Goal: Task Accomplishment & Management: Use online tool/utility

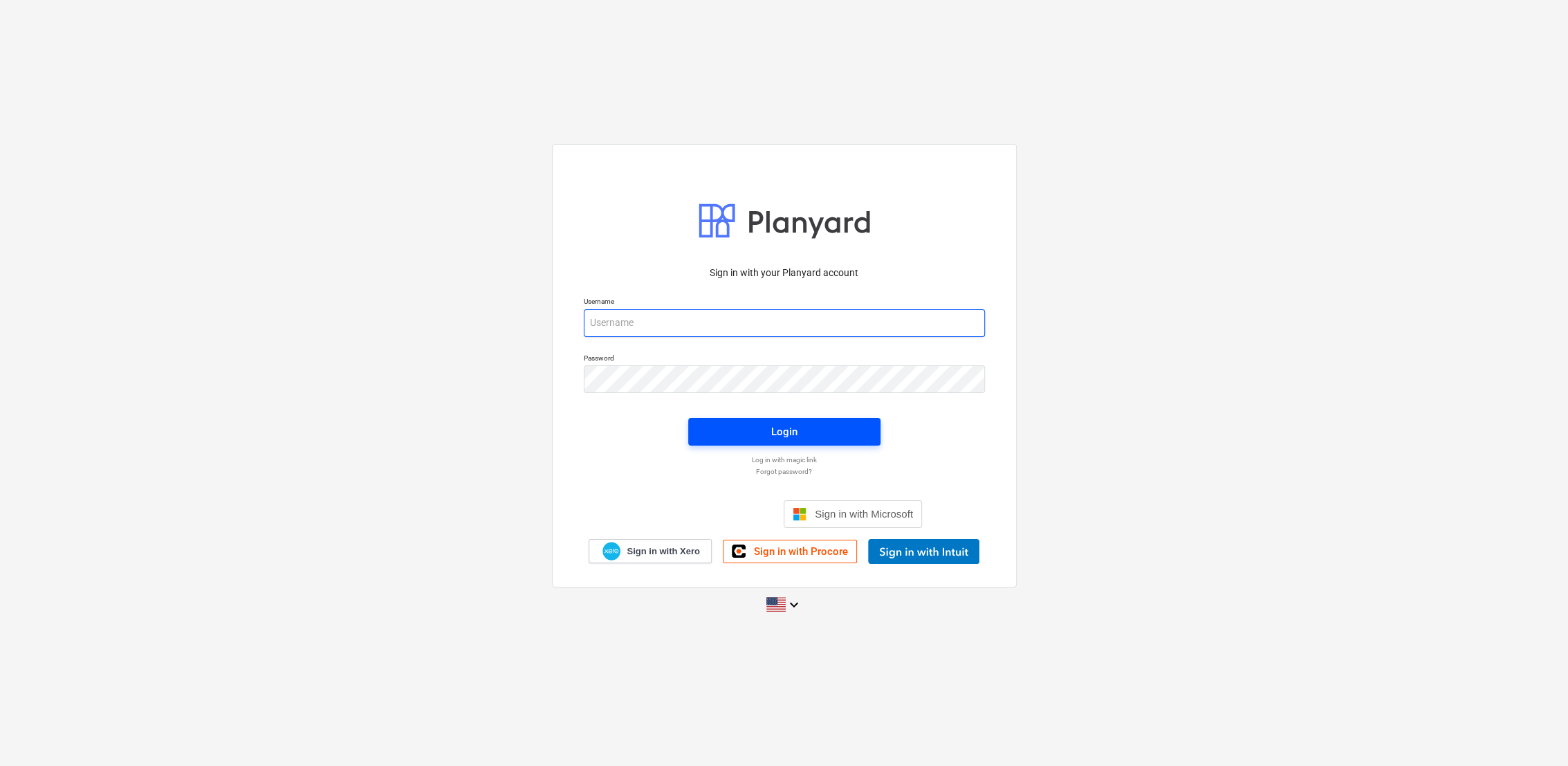
type input "[PERSON_NAME][EMAIL_ADDRESS][DOMAIN_NAME]"
click at [758, 438] on span "Login" at bounding box center [784, 432] width 159 height 18
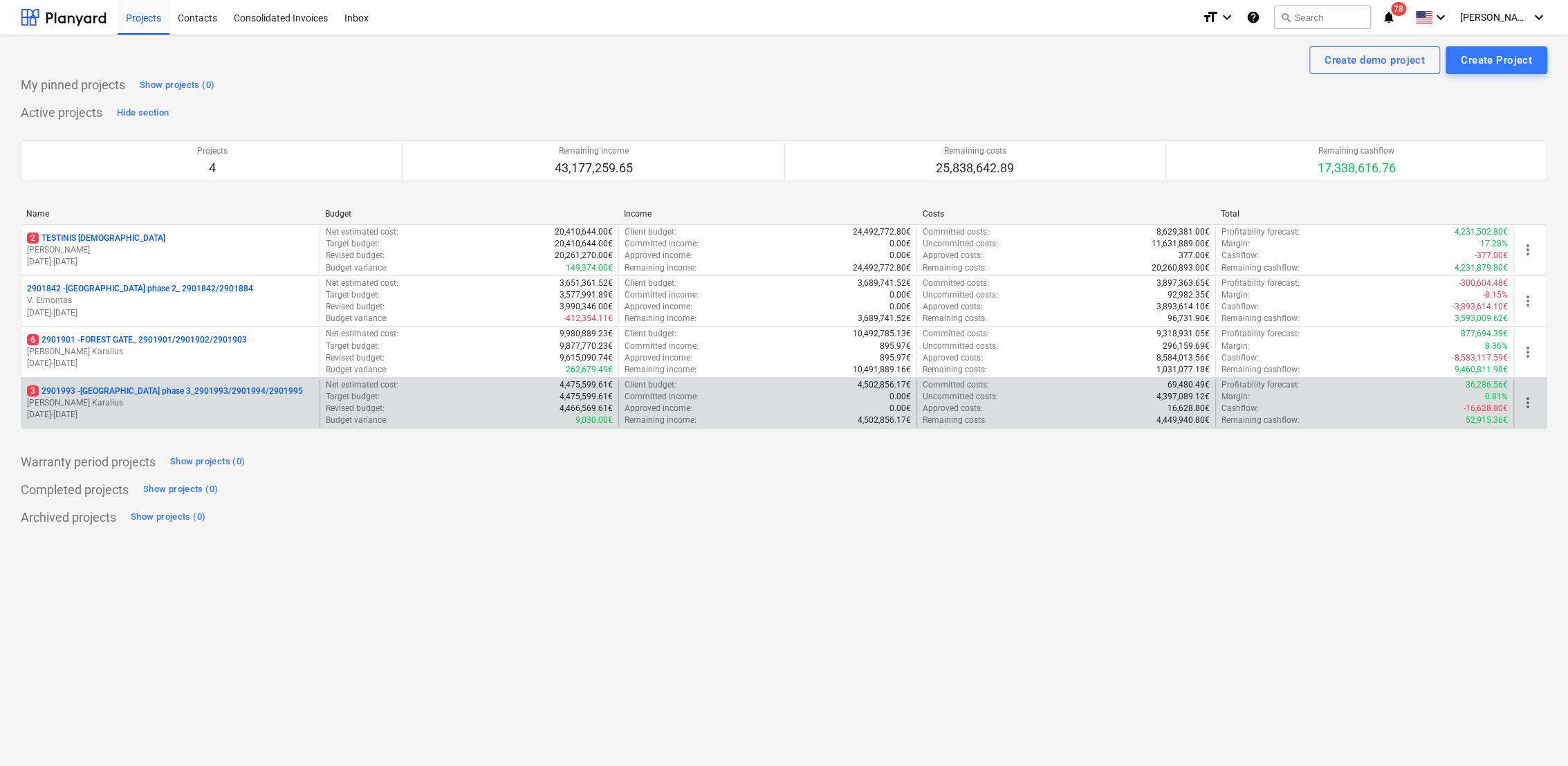
click at [218, 411] on p "[DATE] - [DATE]" at bounding box center [170, 415] width 287 height 12
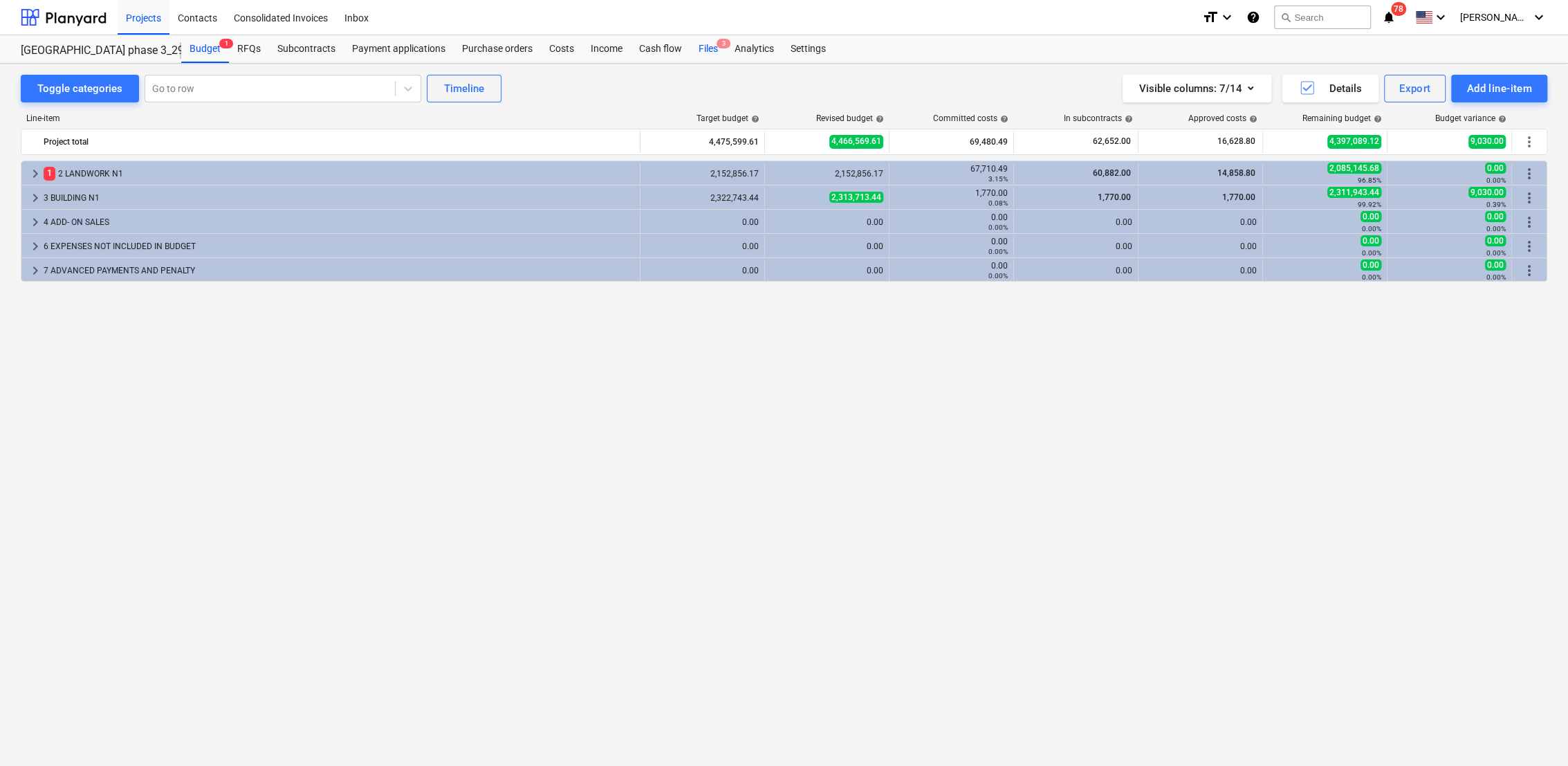
click at [702, 40] on div "Files 3" at bounding box center [708, 49] width 36 height 28
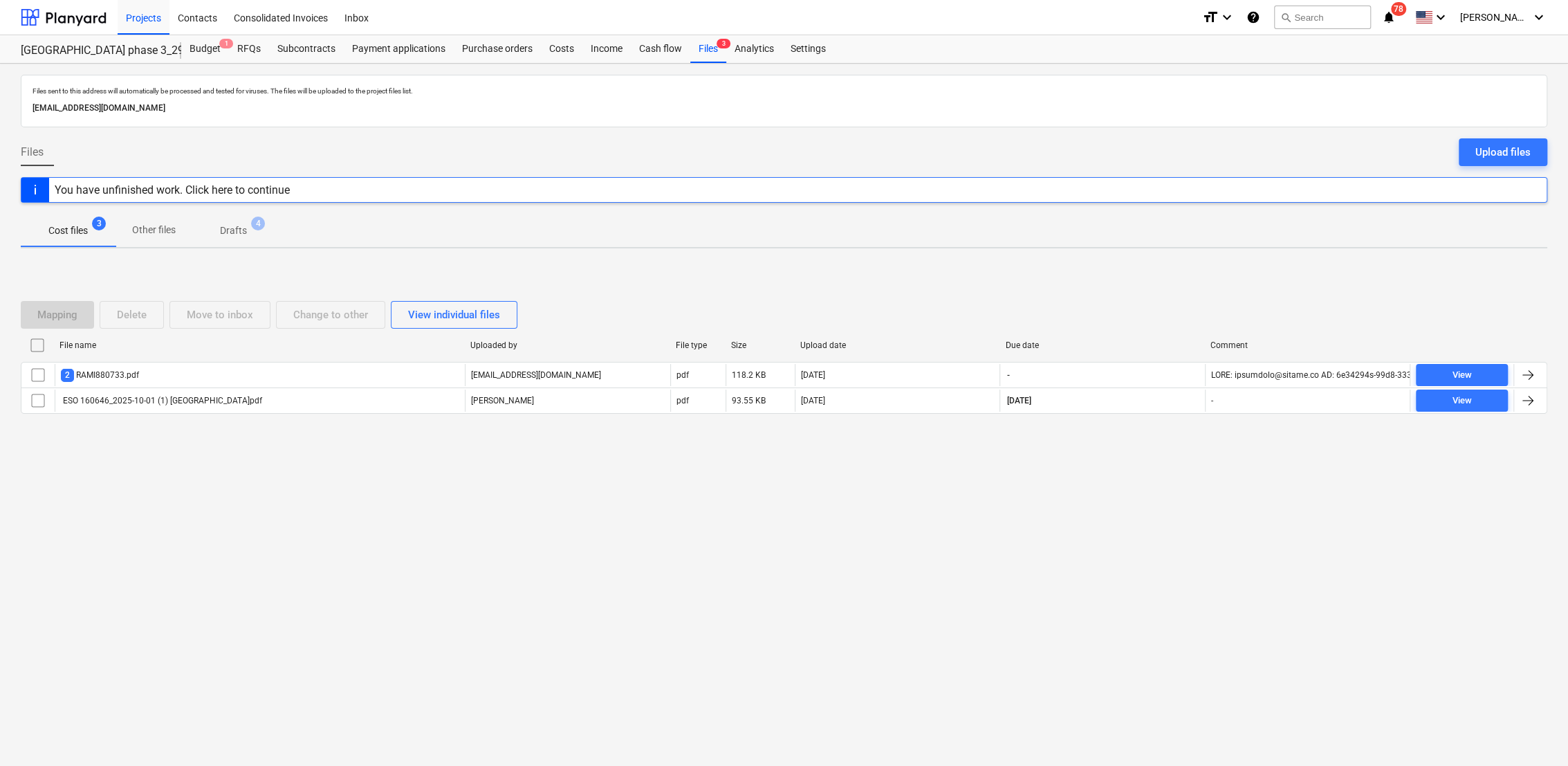
click at [232, 236] on span "Drafts 4" at bounding box center [234, 230] width 83 height 25
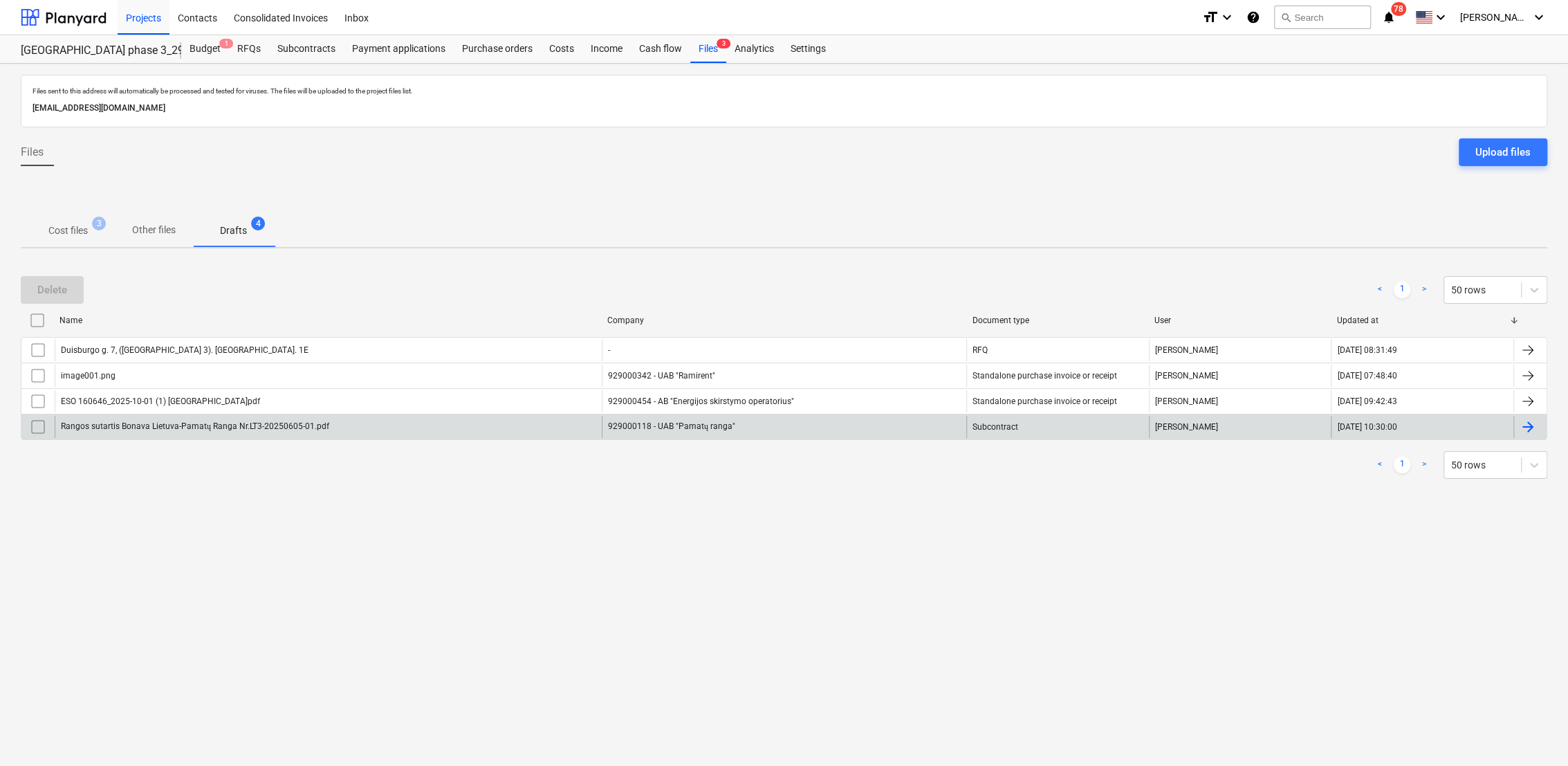
click at [1531, 423] on div at bounding box center [1528, 427] width 17 height 17
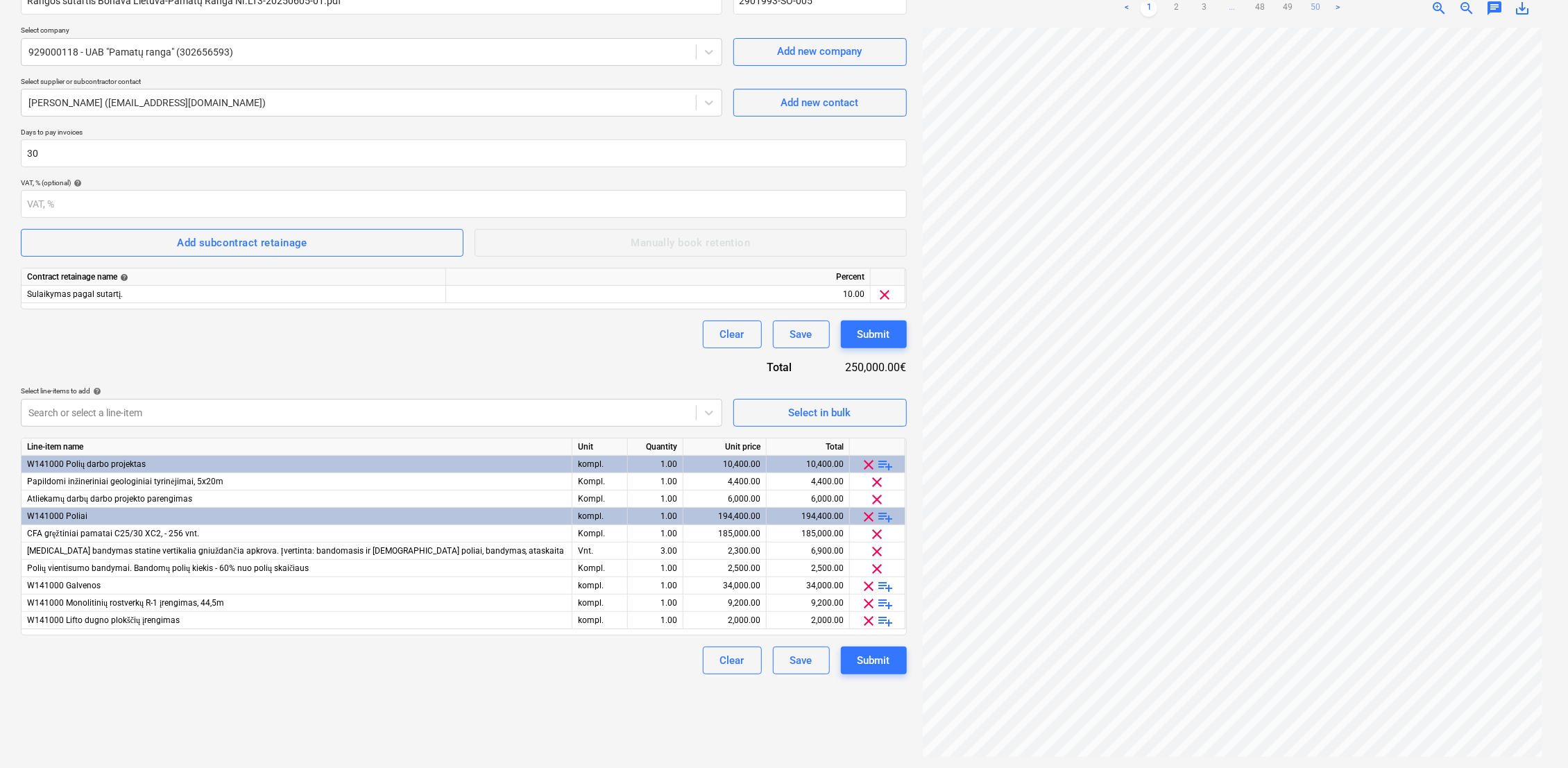
click at [1321, 9] on link "50" at bounding box center [1315, 8] width 17 height 17
click at [1288, 2] on link "49" at bounding box center [1288, 8] width 17 height 17
click at [1260, 6] on link "48" at bounding box center [1260, 8] width 17 height 17
click at [1242, 6] on link "47" at bounding box center [1246, 8] width 17 height 17
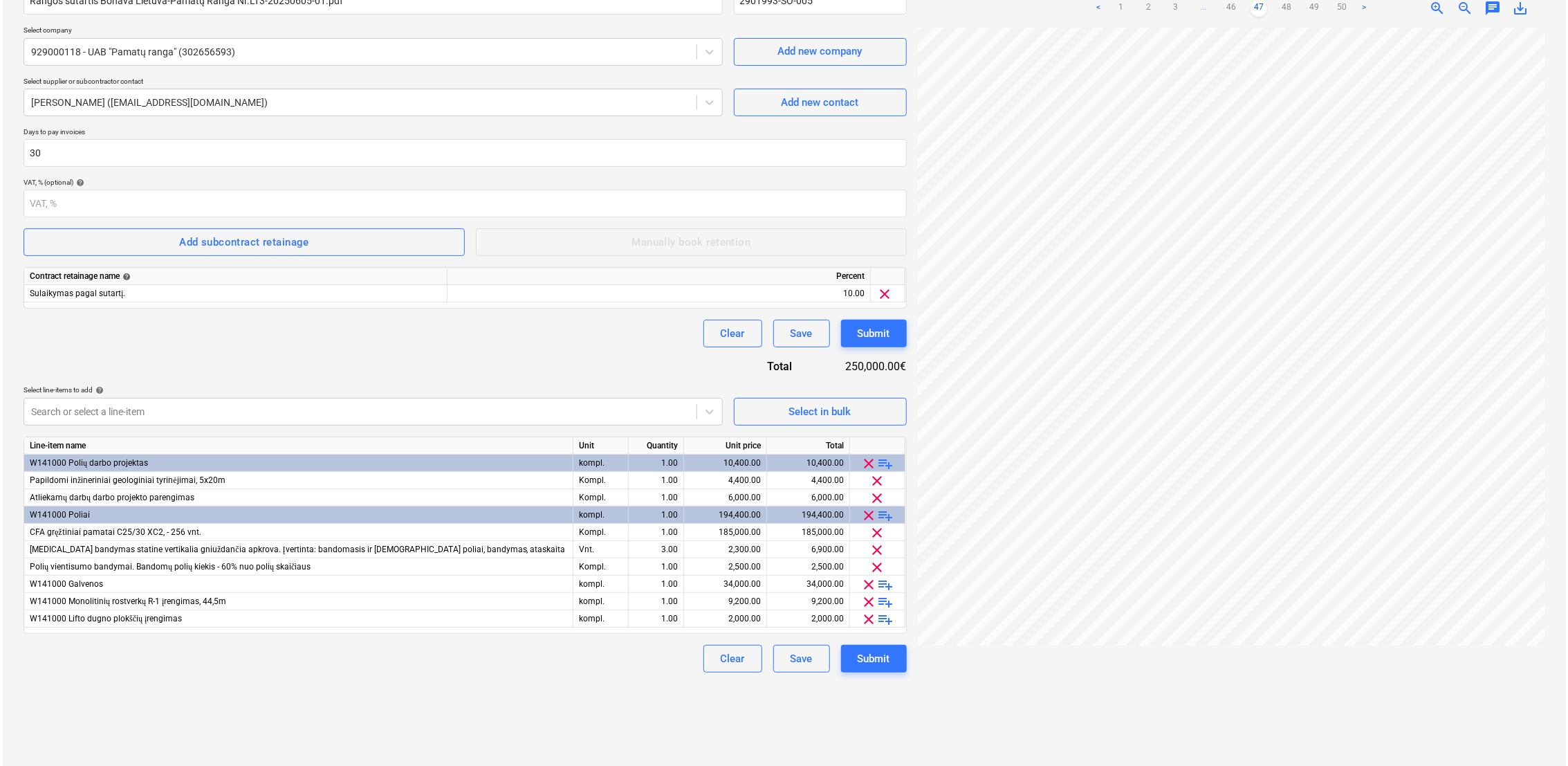
scroll to position [0, 0]
click at [1224, 6] on link "46" at bounding box center [1228, 8] width 17 height 17
click at [1211, 7] on link "45" at bounding box center [1214, 8] width 17 height 17
click at [1201, 7] on link "44" at bounding box center [1200, 8] width 17 height 17
click at [1201, 8] on link "43" at bounding box center [1200, 8] width 17 height 17
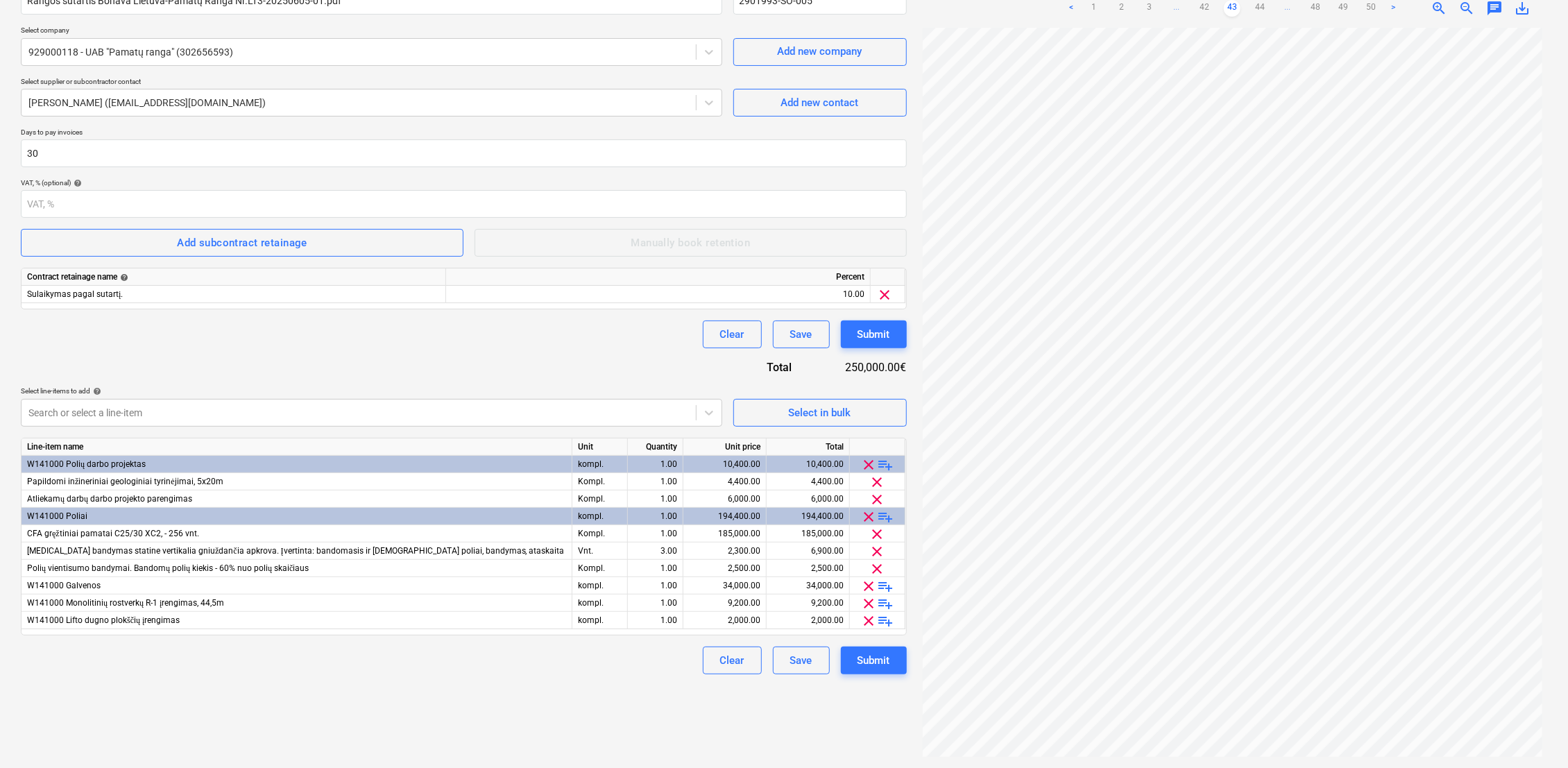
click at [1205, 8] on link "42" at bounding box center [1204, 8] width 17 height 17
click at [1205, 8] on link "41" at bounding box center [1204, 8] width 17 height 17
click at [1205, 8] on link "40" at bounding box center [1204, 8] width 17 height 17
click at [1205, 8] on link "39" at bounding box center [1204, 8] width 17 height 17
click at [1205, 8] on link "38" at bounding box center [1204, 8] width 17 height 17
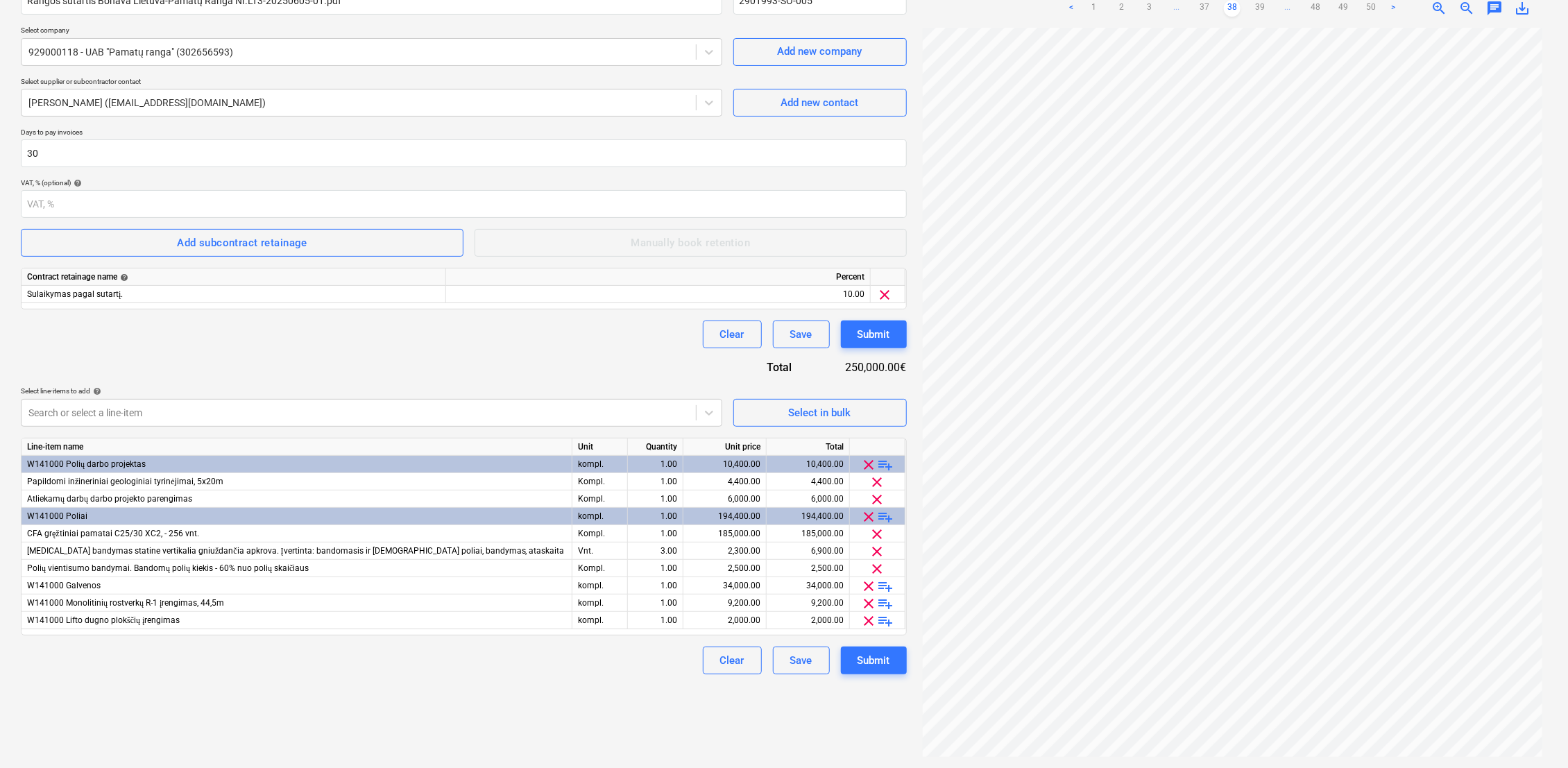
click at [1205, 8] on link "37" at bounding box center [1204, 8] width 17 height 17
click at [1205, 8] on link "36" at bounding box center [1204, 8] width 17 height 17
click at [1205, 8] on link "35" at bounding box center [1204, 8] width 17 height 17
click at [1205, 8] on link "34" at bounding box center [1204, 8] width 17 height 17
click at [1205, 8] on link "33" at bounding box center [1204, 8] width 17 height 17
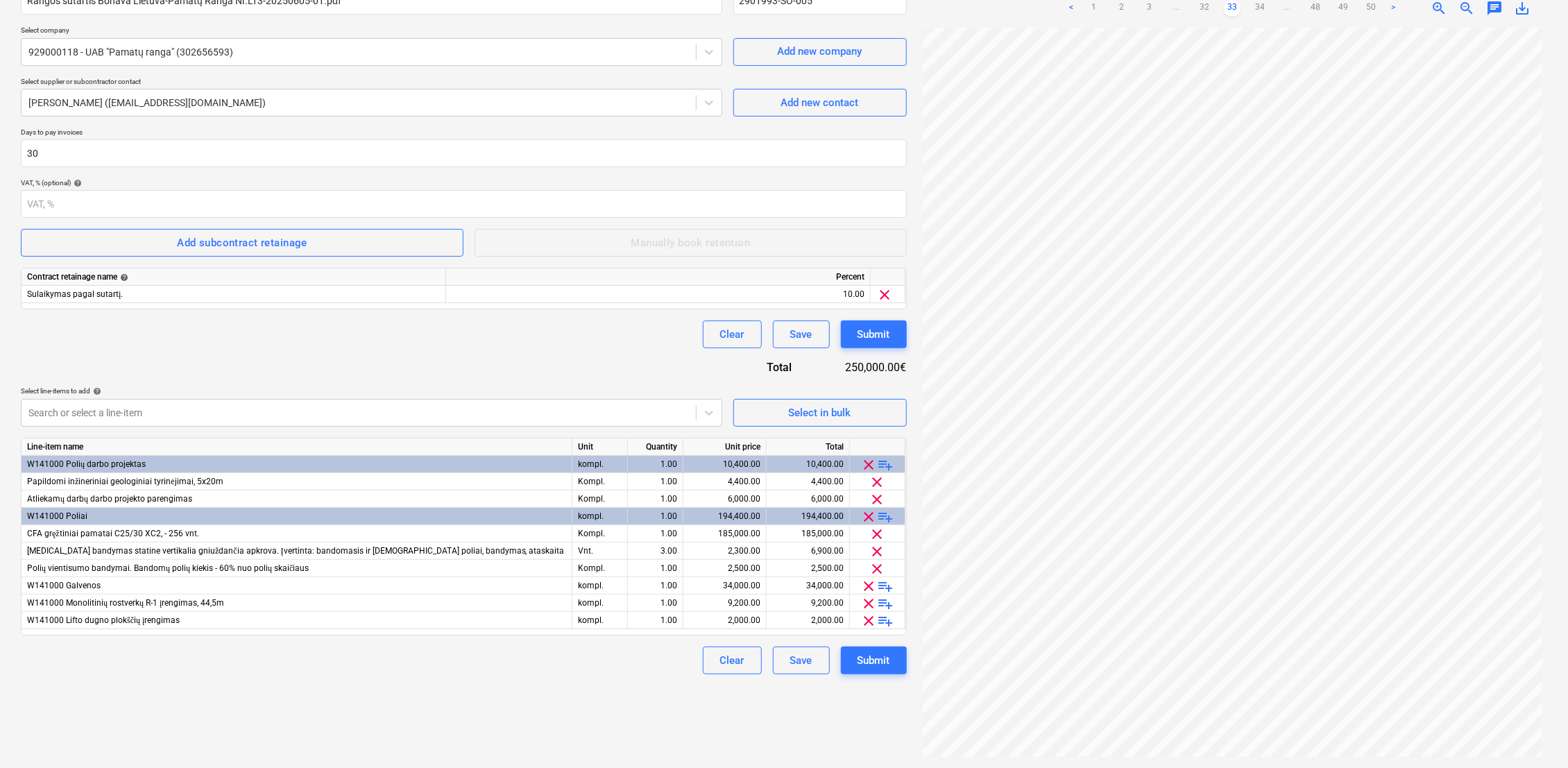
click at [1205, 8] on link "32" at bounding box center [1204, 8] width 17 height 17
click at [1205, 8] on link "31" at bounding box center [1204, 8] width 17 height 17
click at [1205, 8] on link "30" at bounding box center [1204, 8] width 17 height 17
click at [1205, 8] on link "29" at bounding box center [1204, 8] width 17 height 17
click at [887, 336] on div "Submit" at bounding box center [873, 335] width 32 height 18
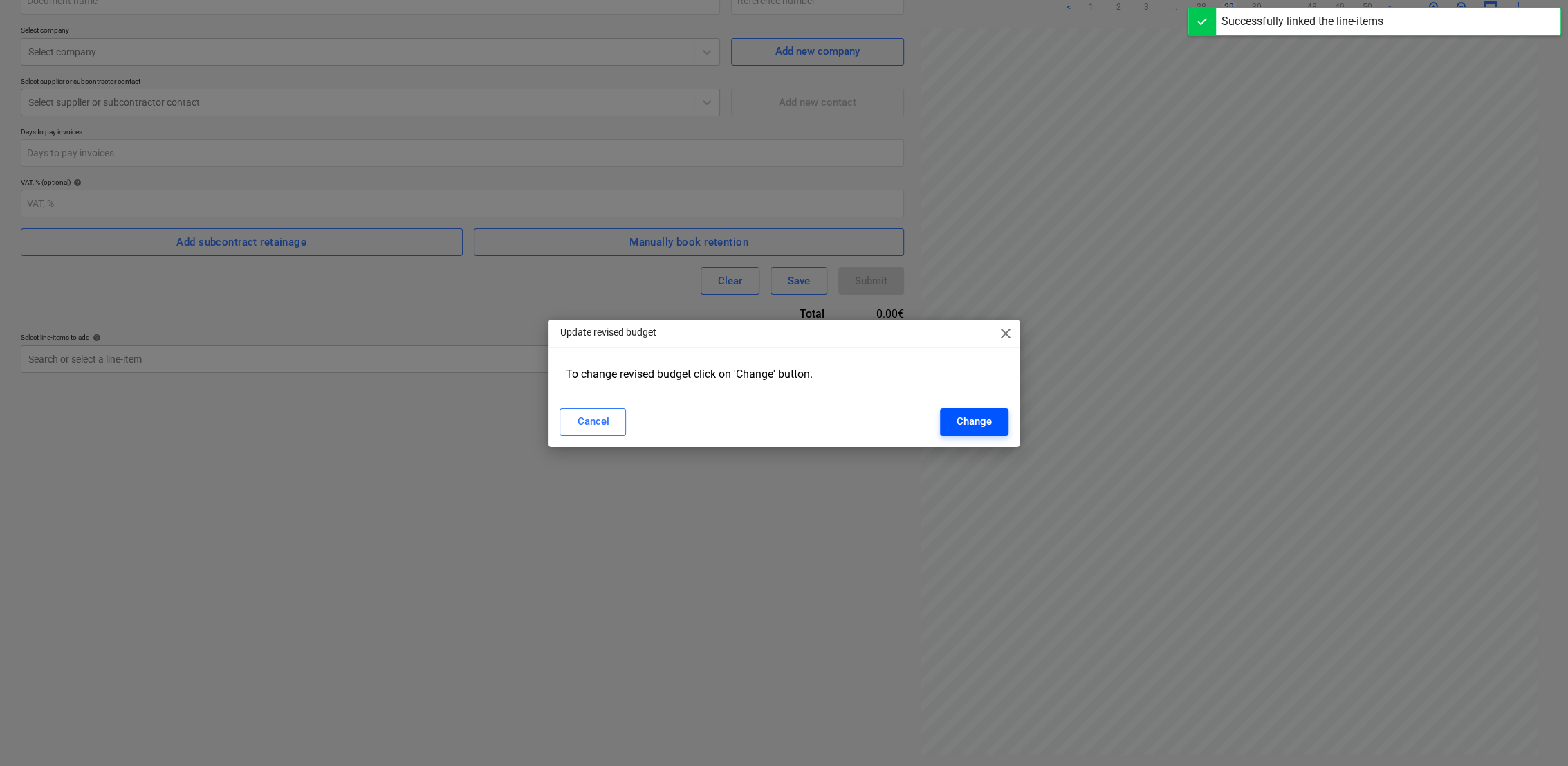
click at [968, 427] on div "Change" at bounding box center [974, 422] width 35 height 18
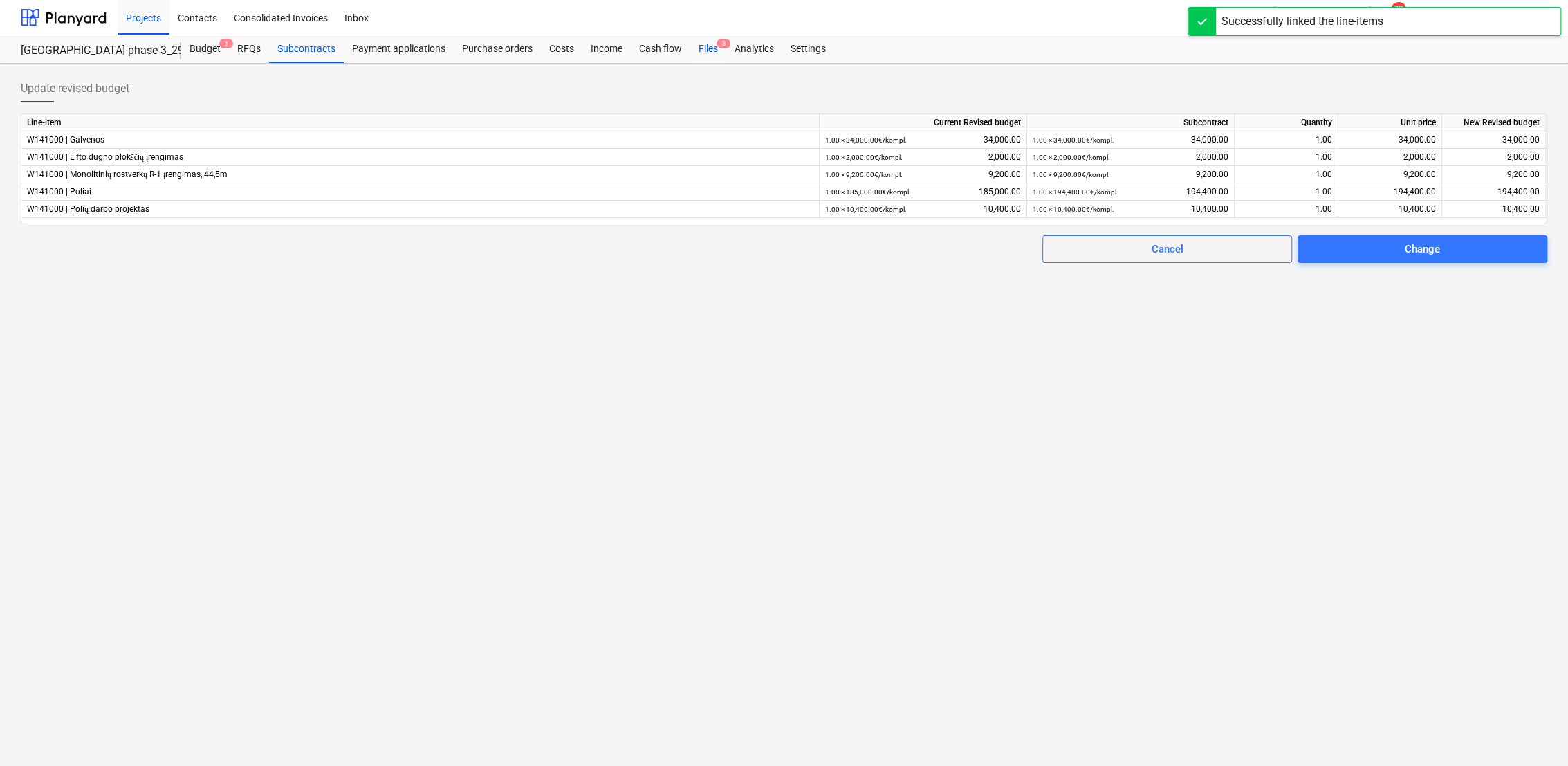
click at [705, 51] on div "Files 3" at bounding box center [708, 49] width 36 height 28
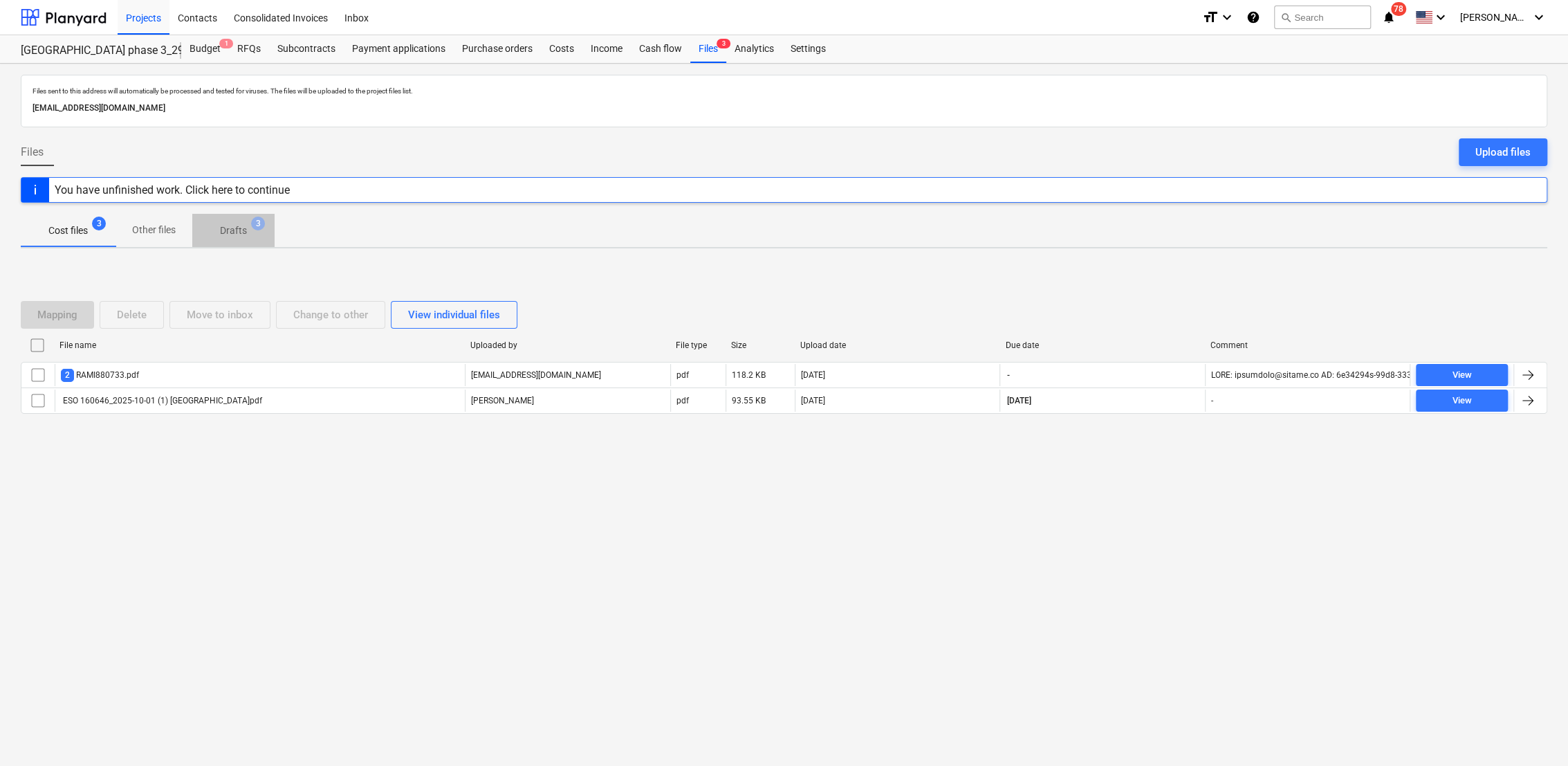
click at [248, 228] on span "Drafts 3" at bounding box center [234, 231] width 50 height 15
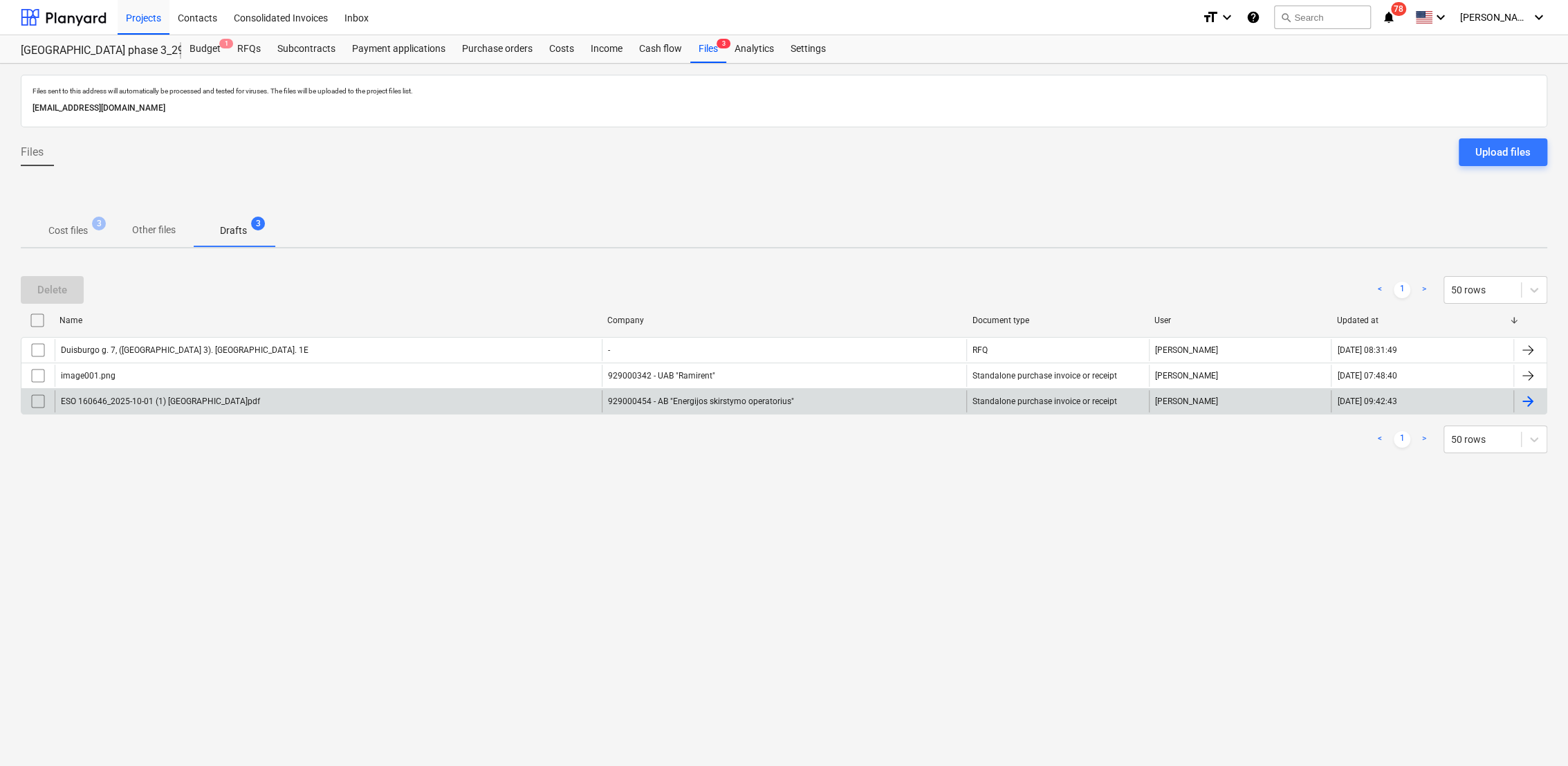
click at [1526, 405] on div at bounding box center [1528, 401] width 17 height 17
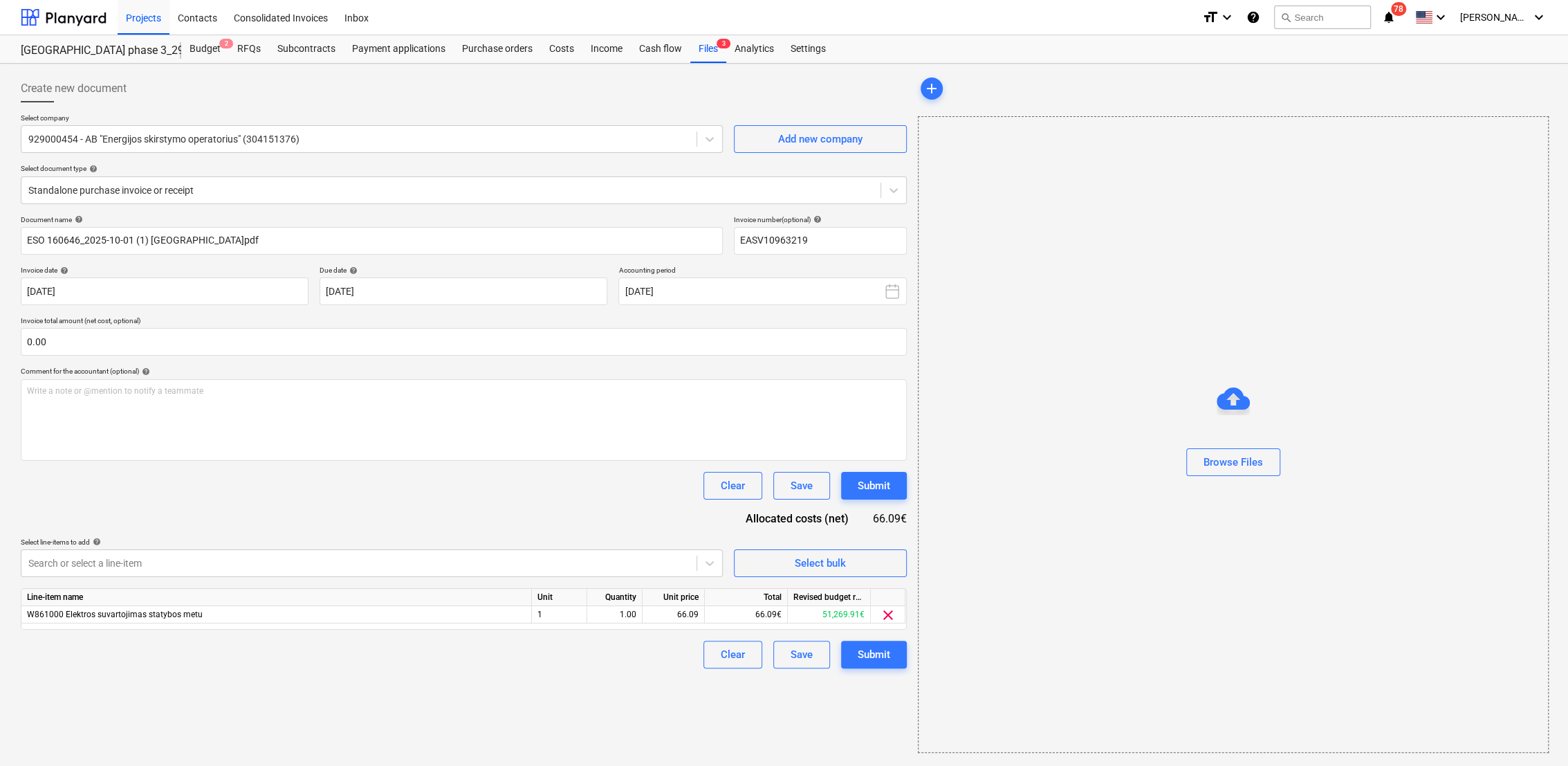
type input "EASV10963219"
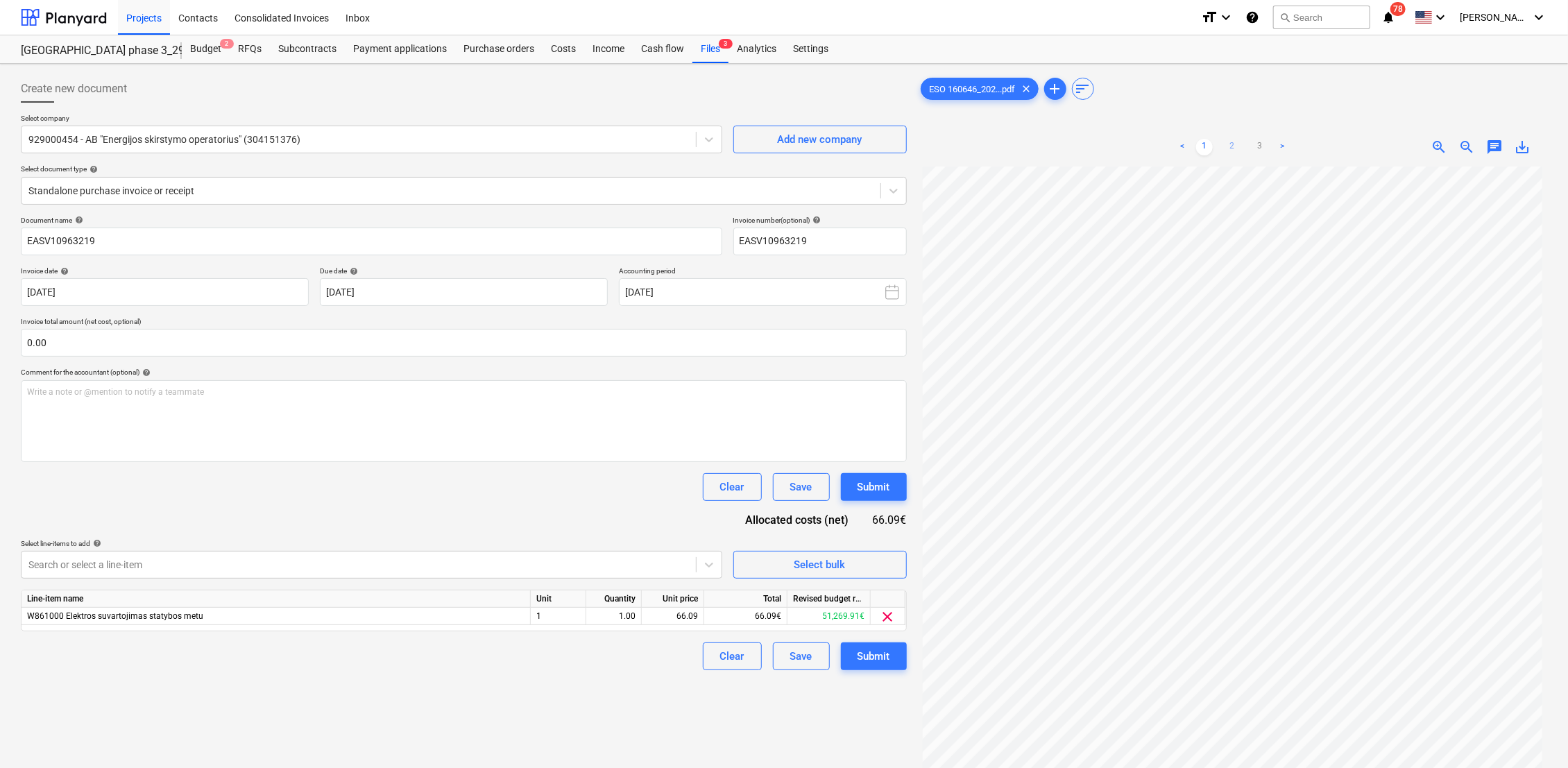
click at [1231, 152] on link "2" at bounding box center [1231, 147] width 17 height 17
click at [1263, 148] on link "3" at bounding box center [1260, 147] width 17 height 17
click at [1211, 147] on link "1" at bounding box center [1204, 147] width 17 height 17
click at [712, 47] on div "Files 3" at bounding box center [710, 49] width 36 height 28
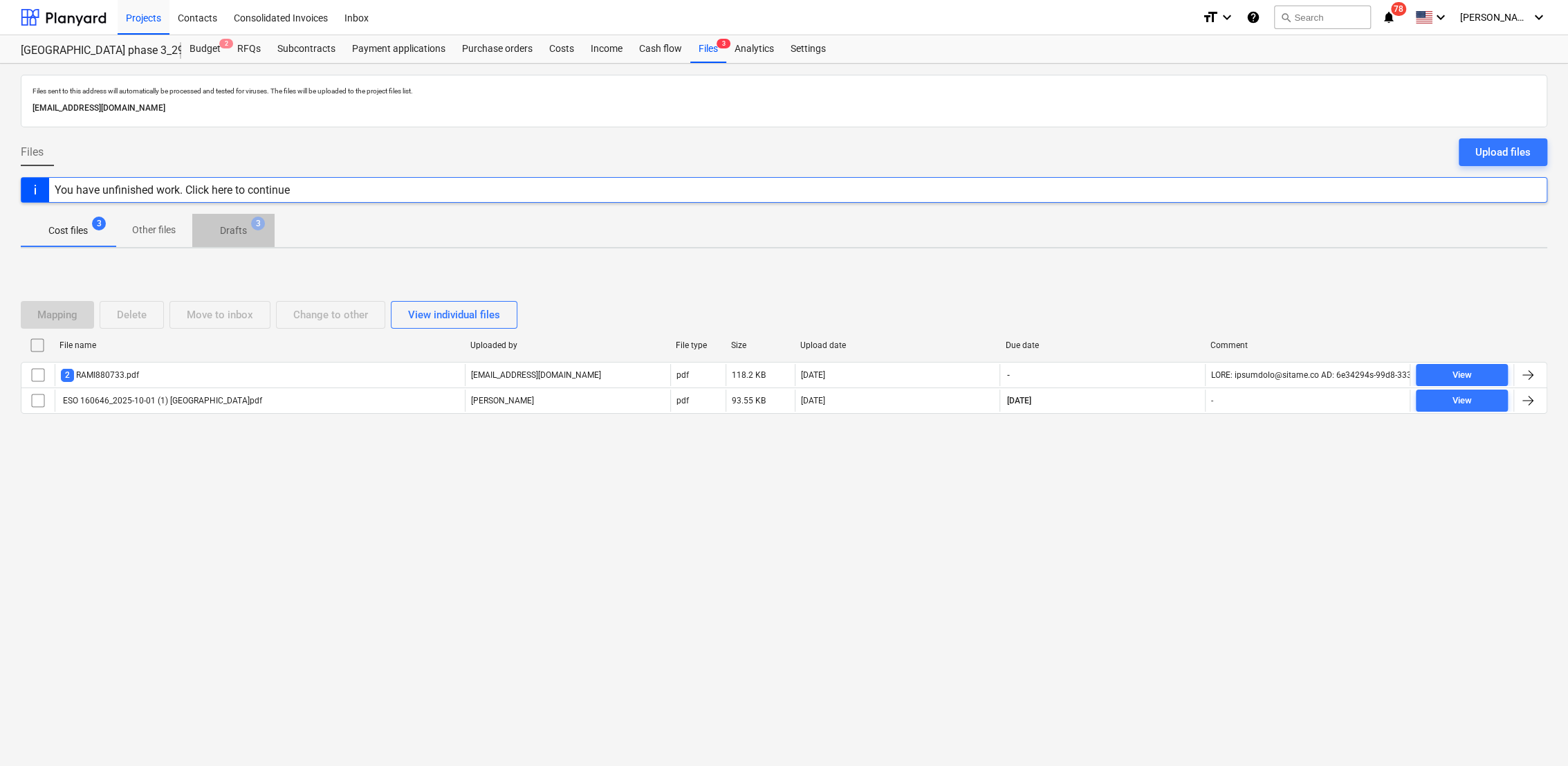
click at [221, 239] on span "Drafts 3" at bounding box center [234, 230] width 83 height 25
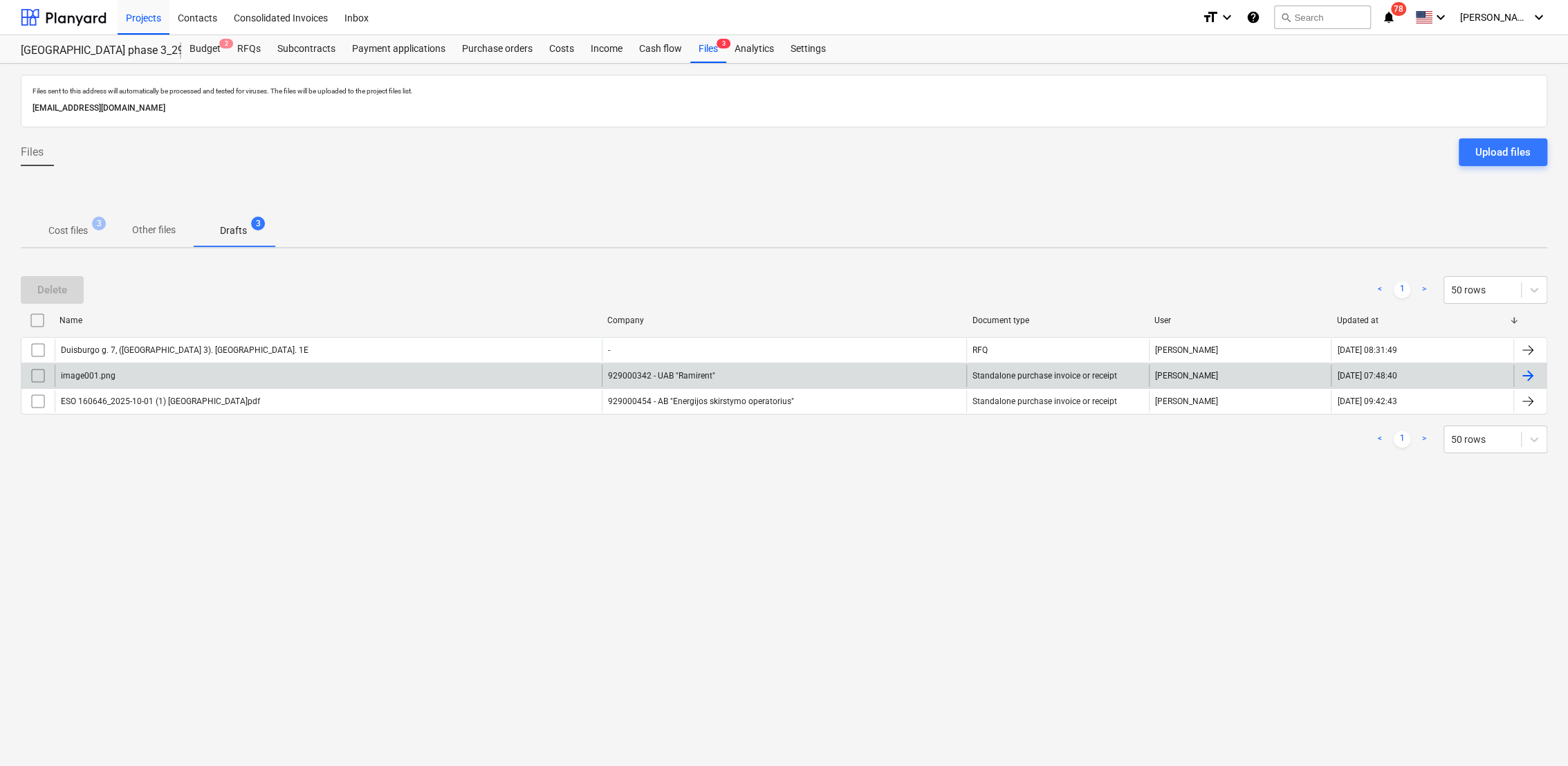
click at [1519, 371] on div at bounding box center [1528, 375] width 17 height 17
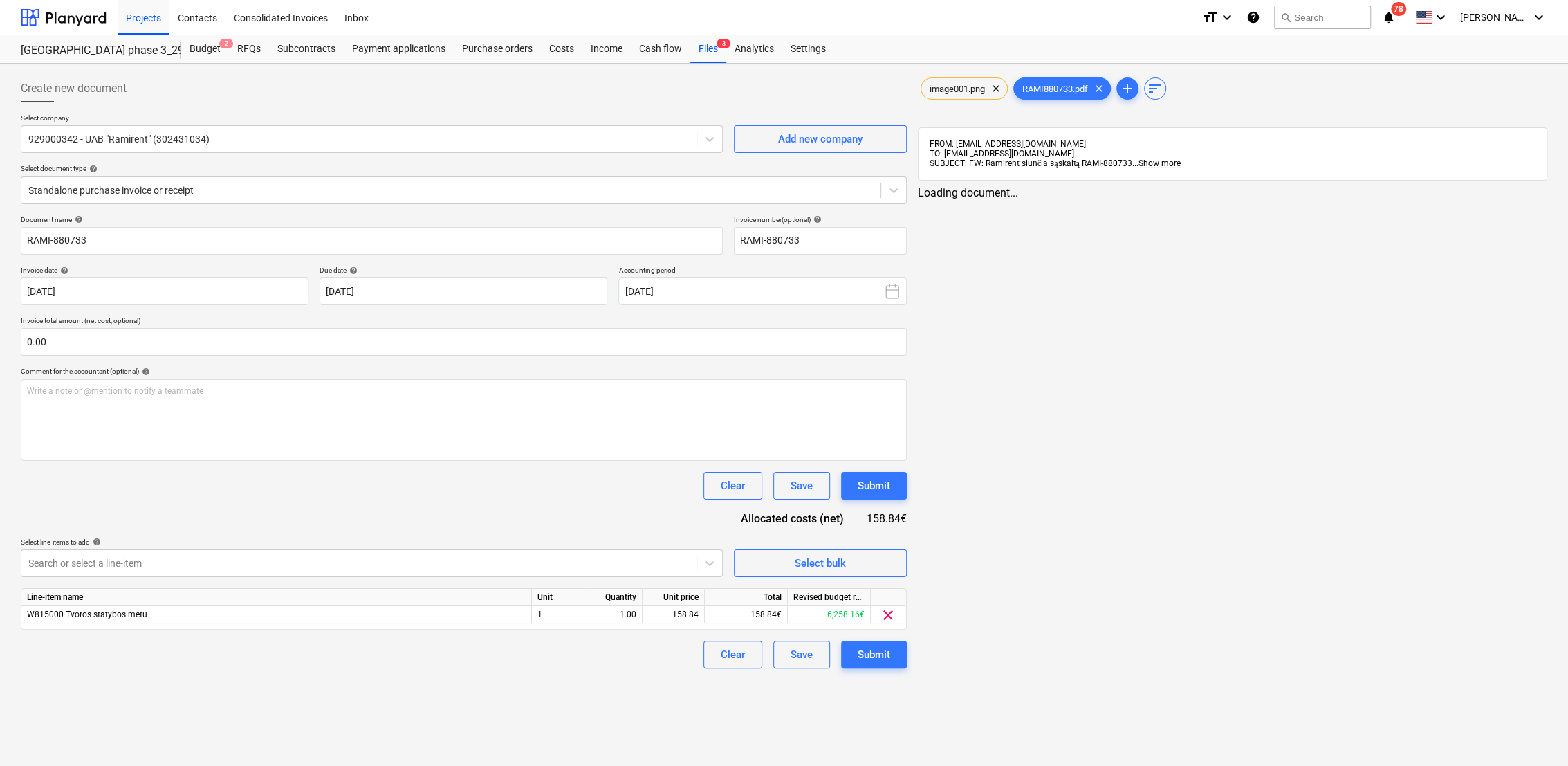
type input "RAMI-880733"
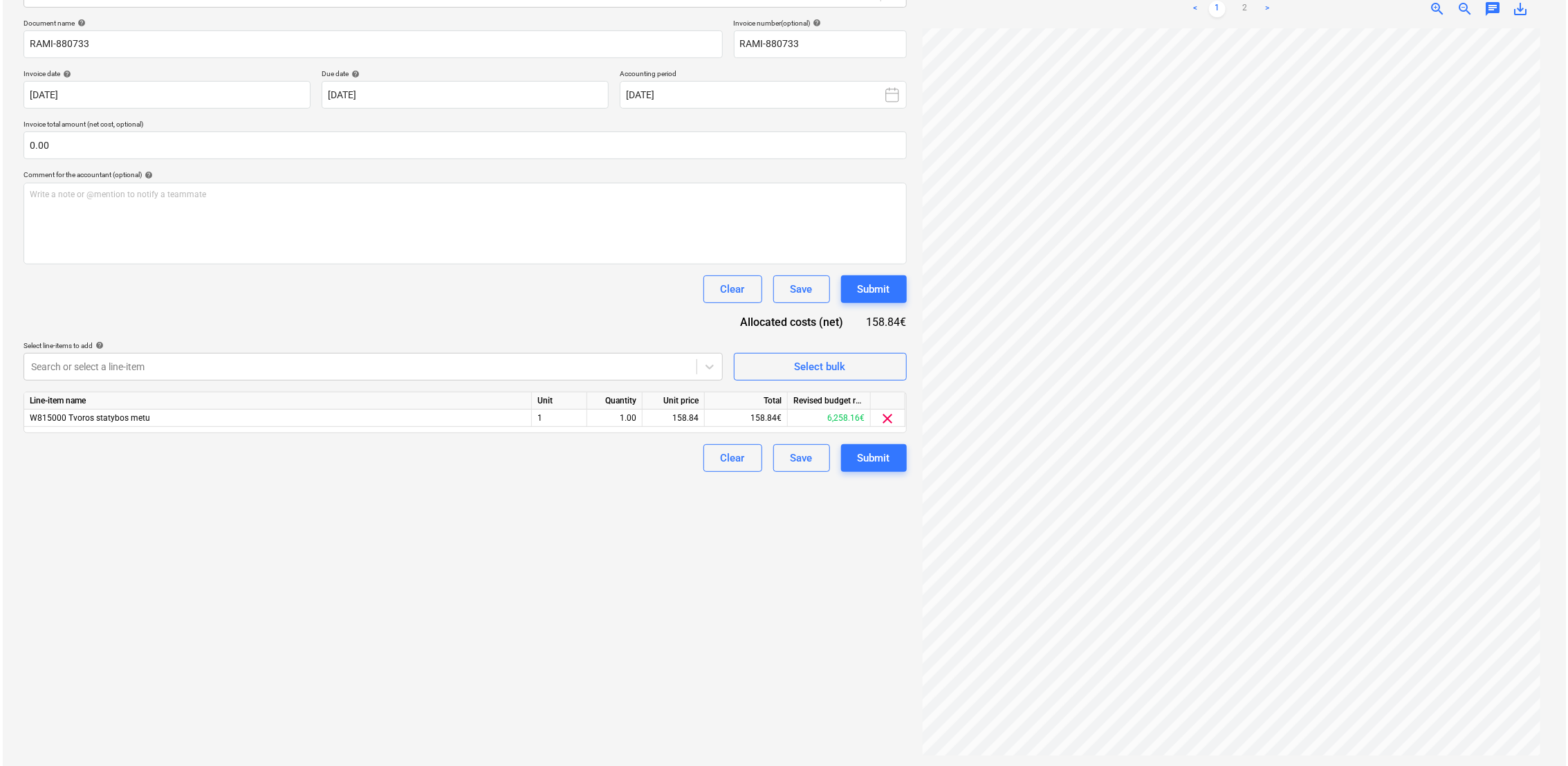
scroll to position [72, 0]
click at [1240, 4] on link "2" at bounding box center [1242, 9] width 17 height 17
click at [230, 142] on input "text" at bounding box center [462, 145] width 883 height 28
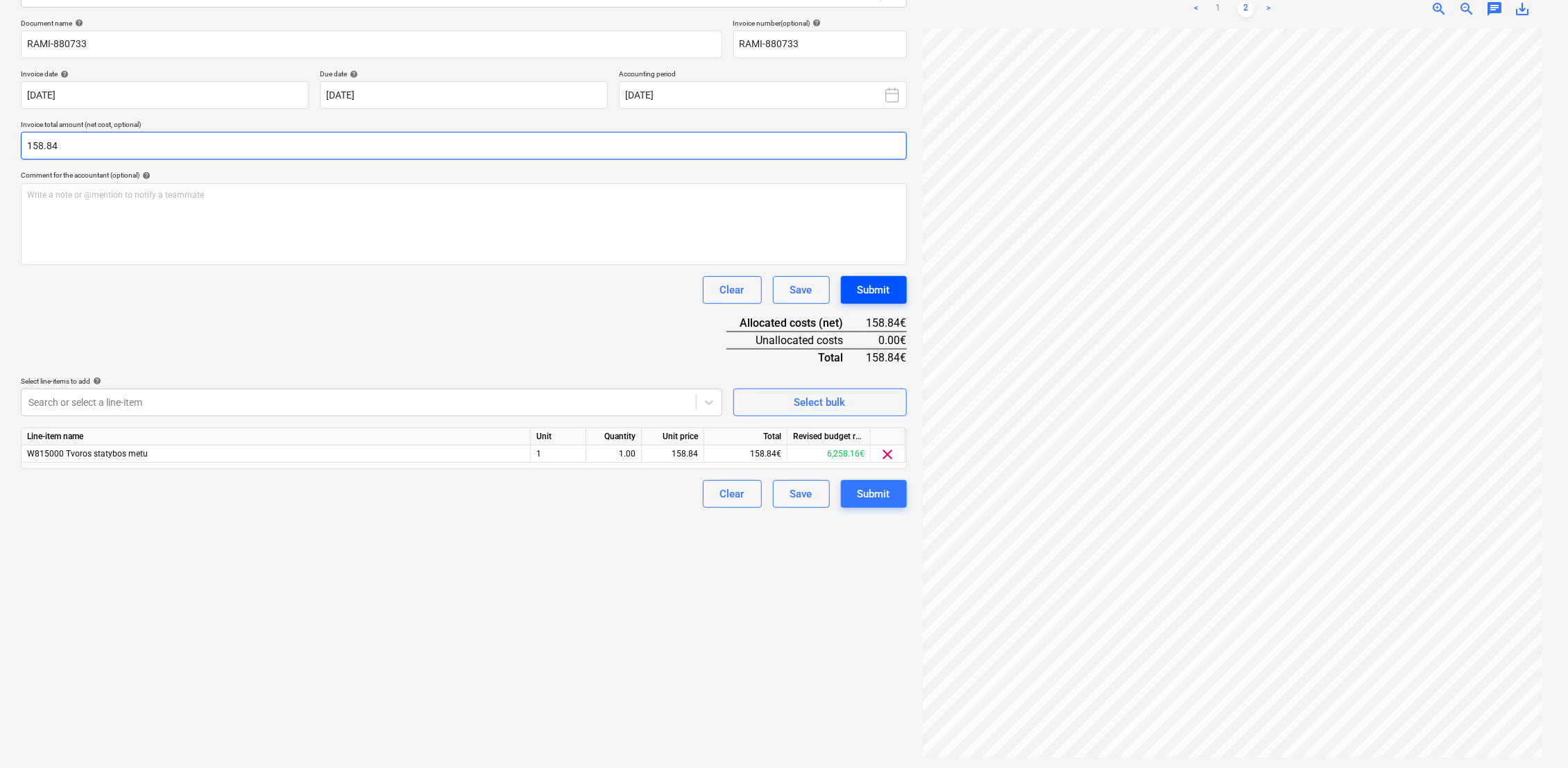
type input "158.84"
click at [891, 290] on button "Submit" at bounding box center [874, 290] width 66 height 28
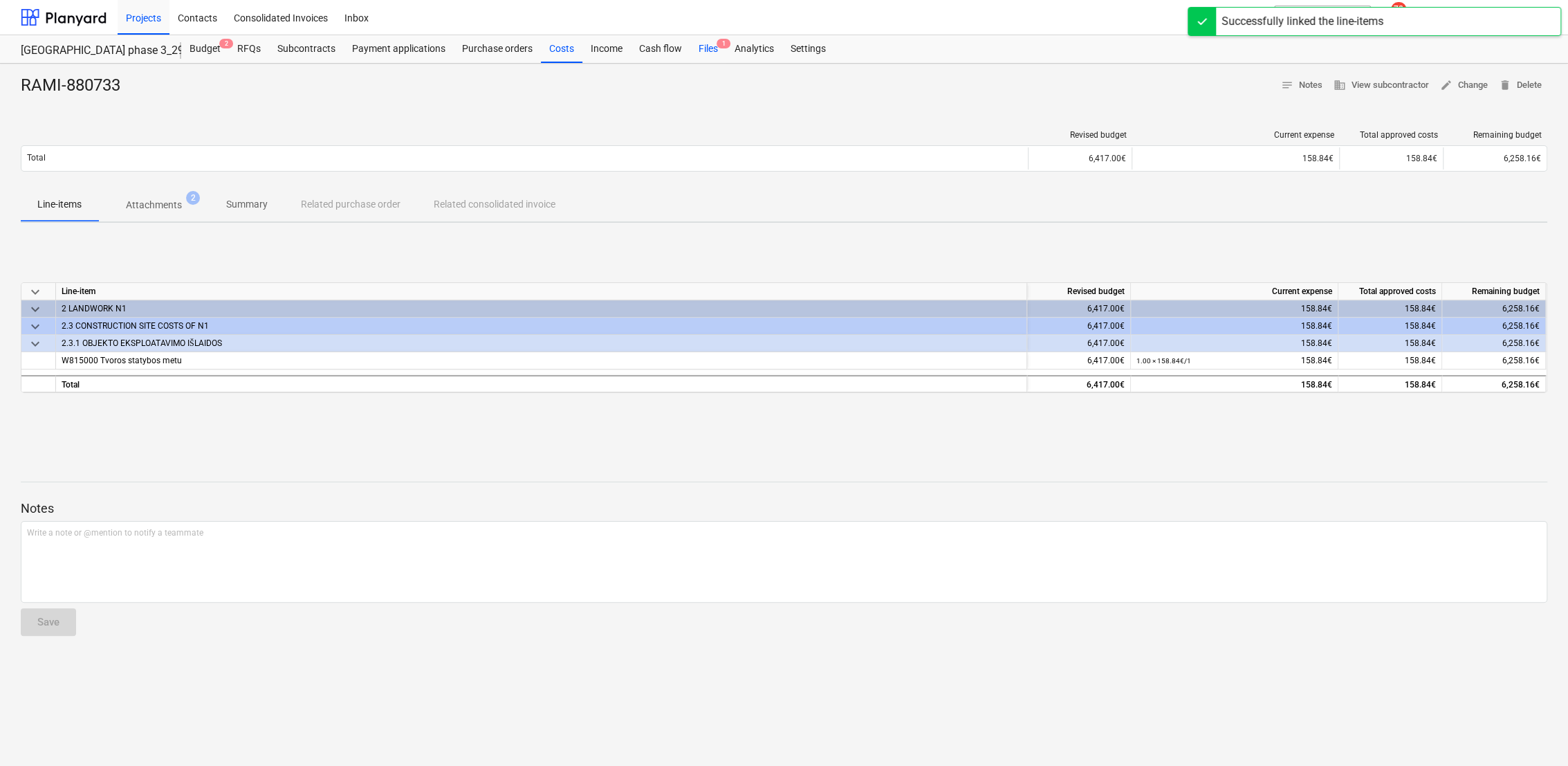
click at [705, 51] on div "Files 1" at bounding box center [708, 49] width 36 height 28
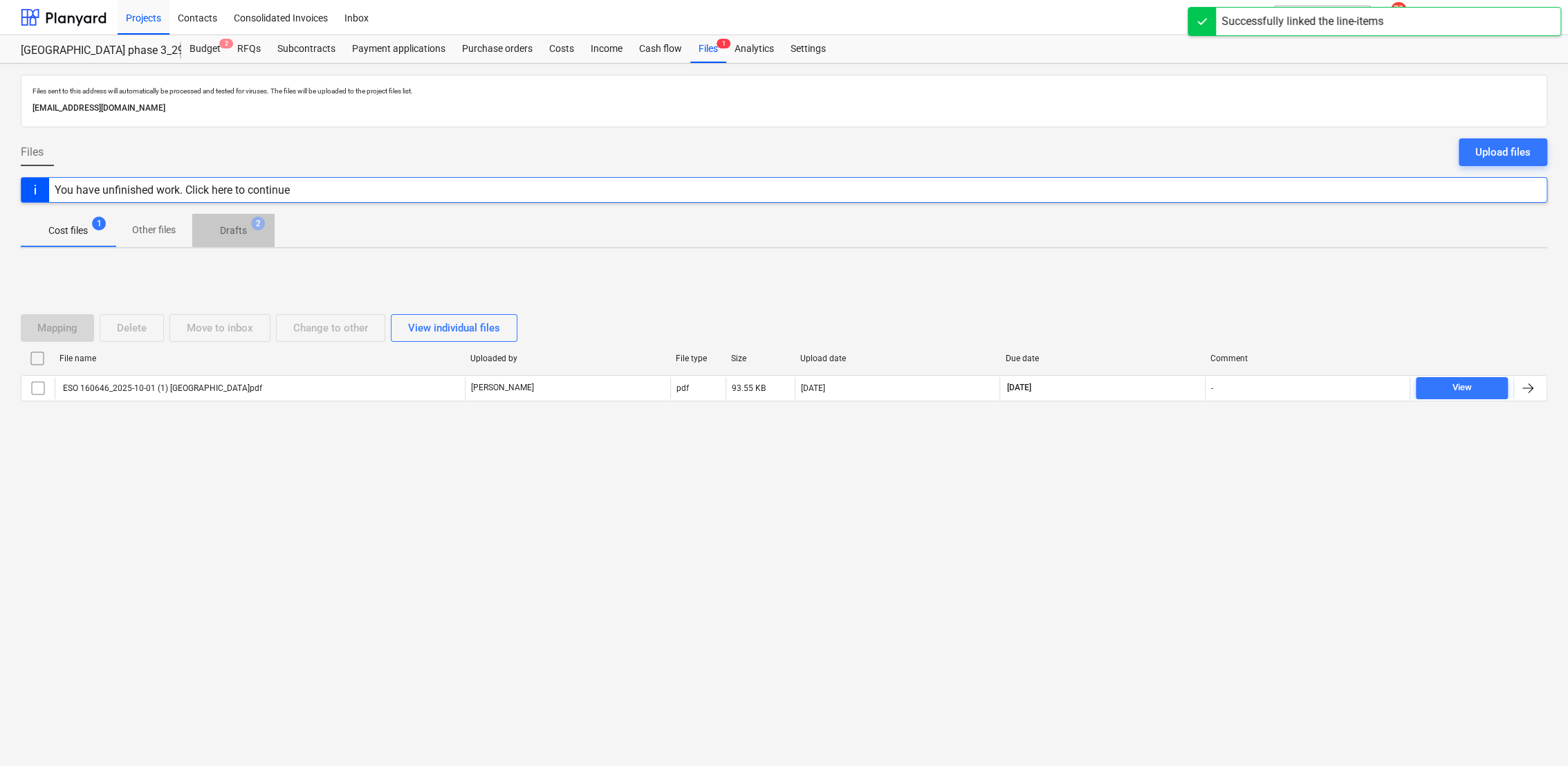
click at [235, 228] on p "Drafts" at bounding box center [233, 231] width 27 height 15
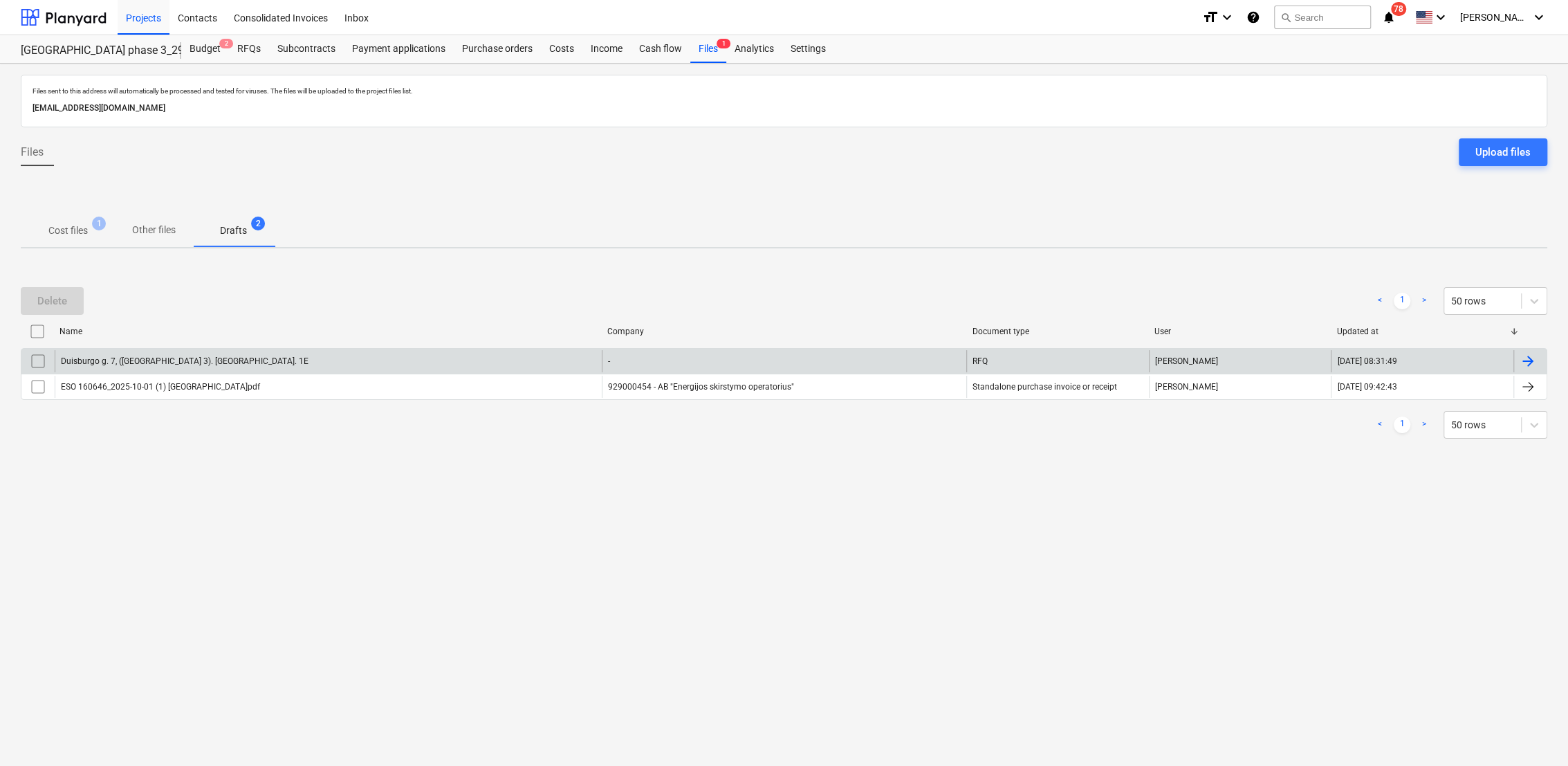
click at [1532, 361] on div at bounding box center [1528, 361] width 17 height 17
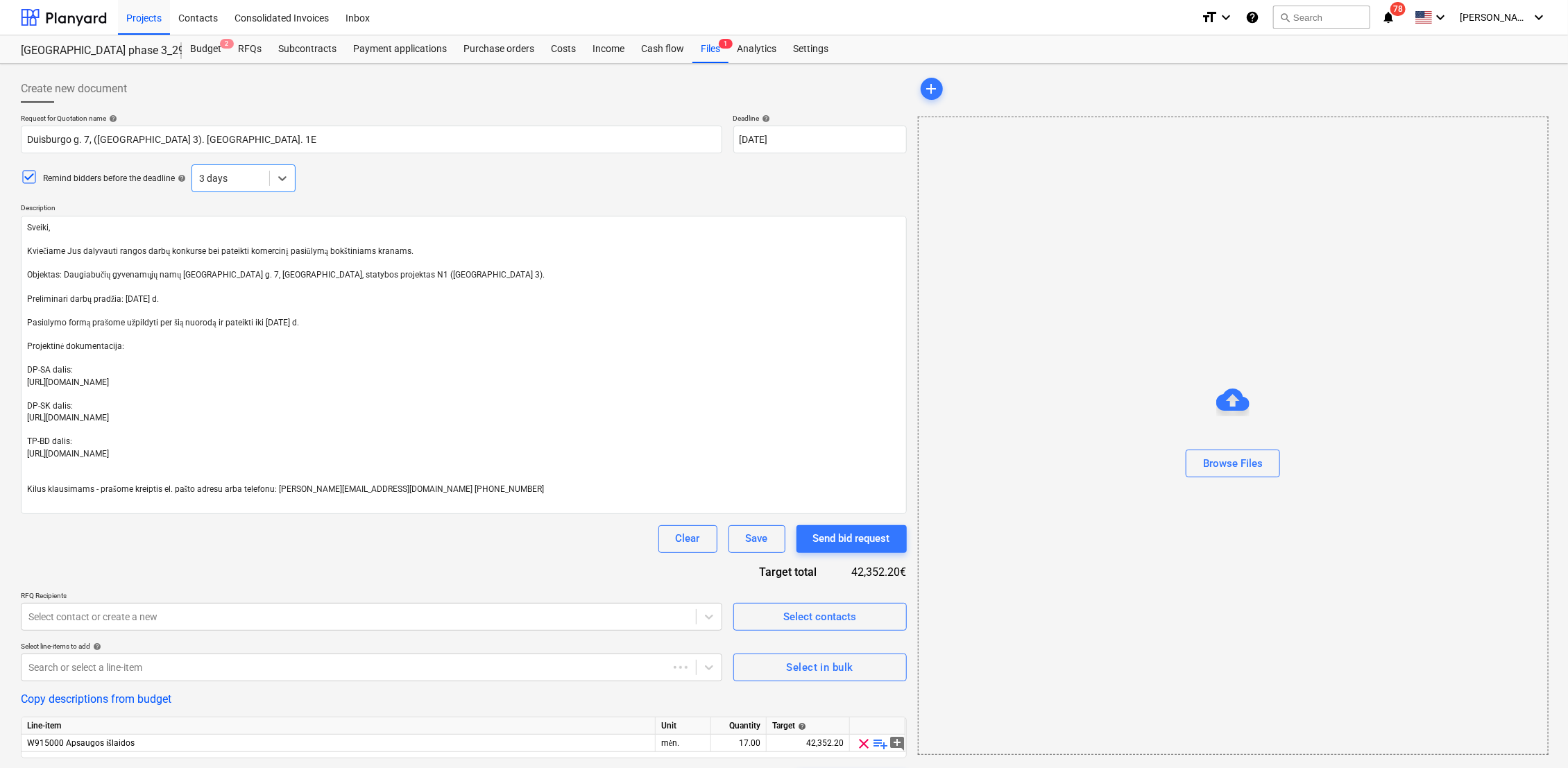
type textarea "x"
click at [200, 41] on div "Budget 2" at bounding box center [206, 49] width 48 height 28
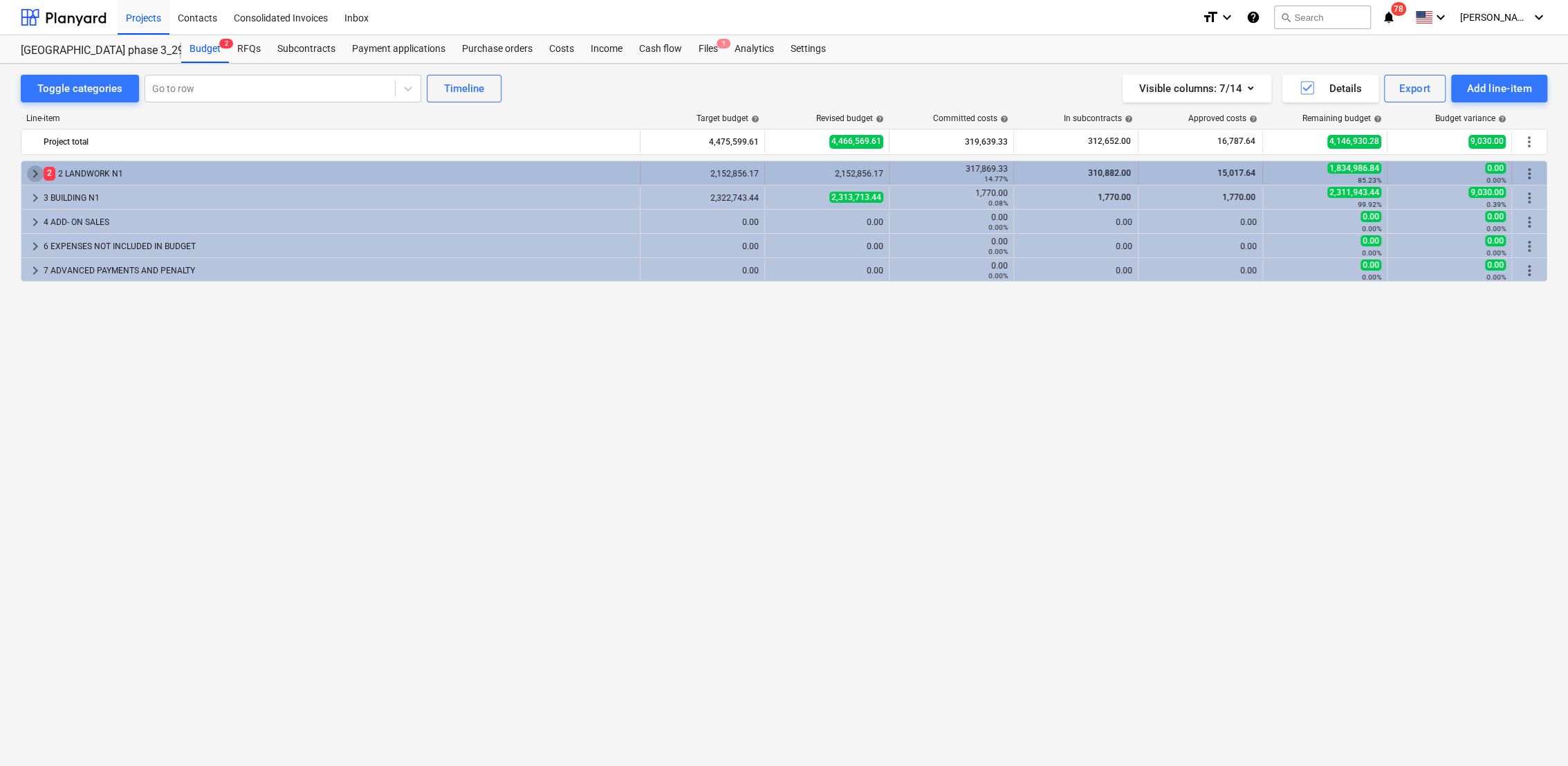
click at [32, 176] on span "keyboard_arrow_right" at bounding box center [35, 173] width 17 height 17
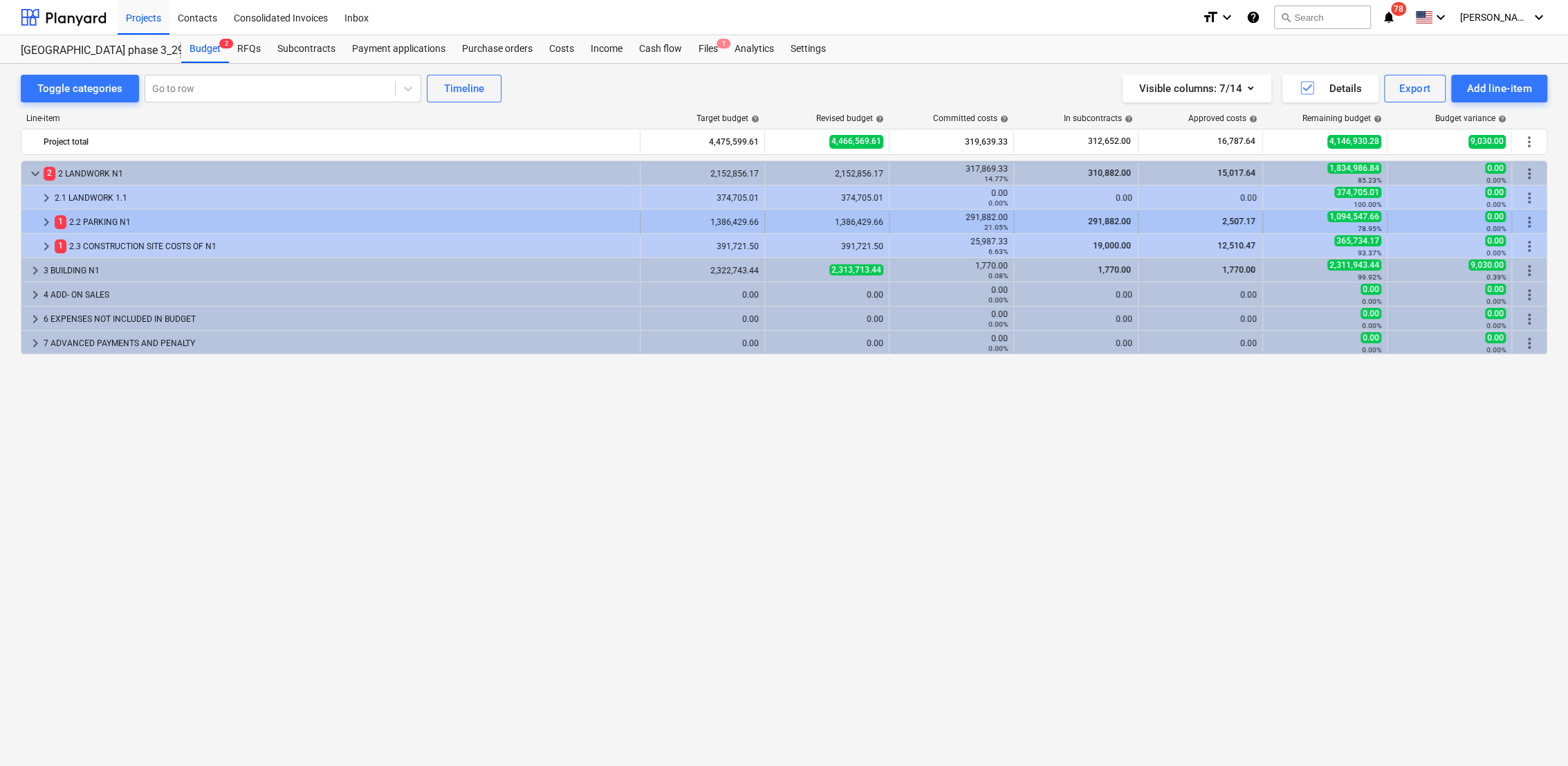
click at [52, 220] on span "keyboard_arrow_right" at bounding box center [46, 222] width 17 height 17
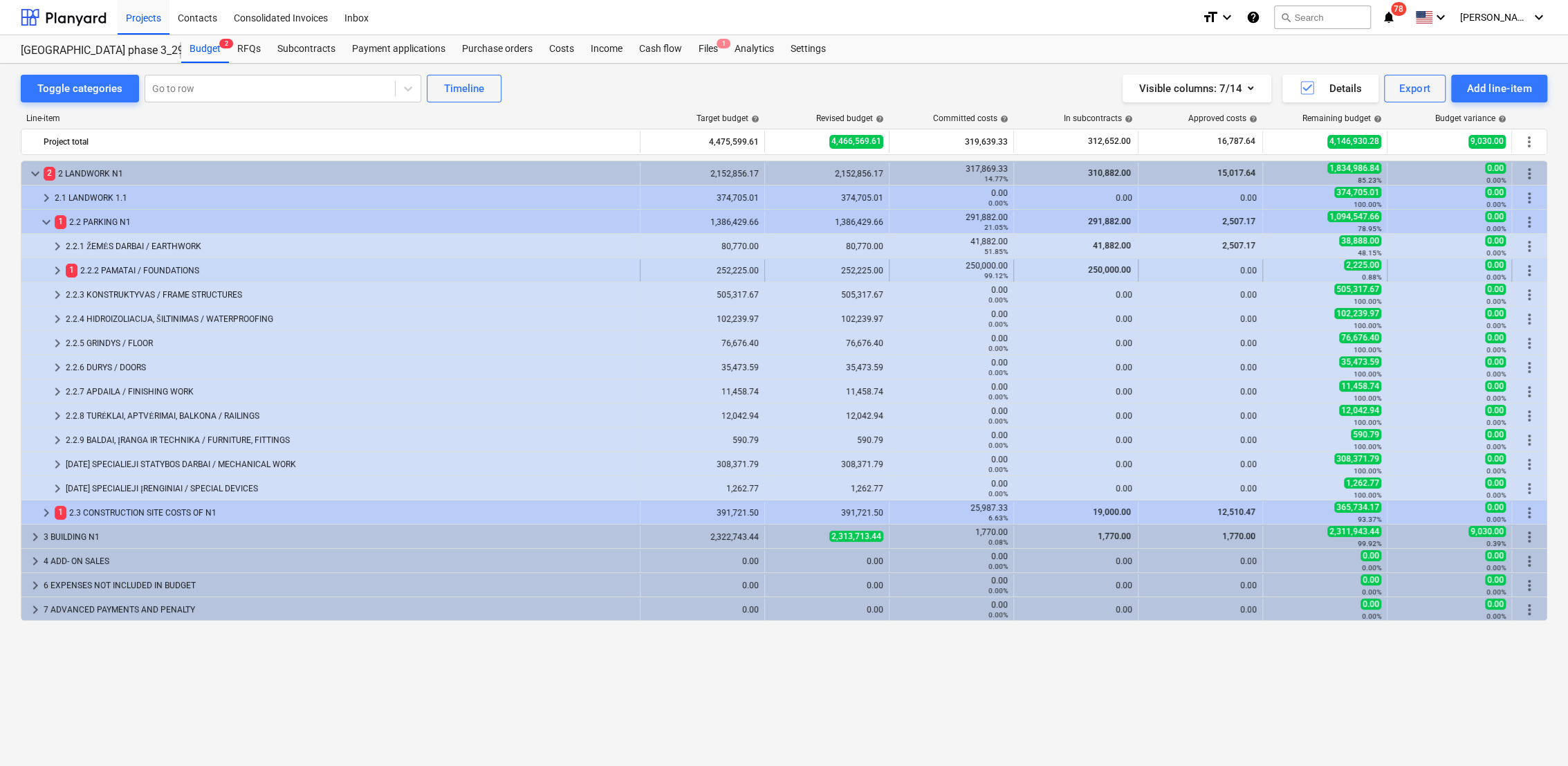
click at [62, 272] on span "keyboard_arrow_right" at bounding box center [58, 271] width 17 height 17
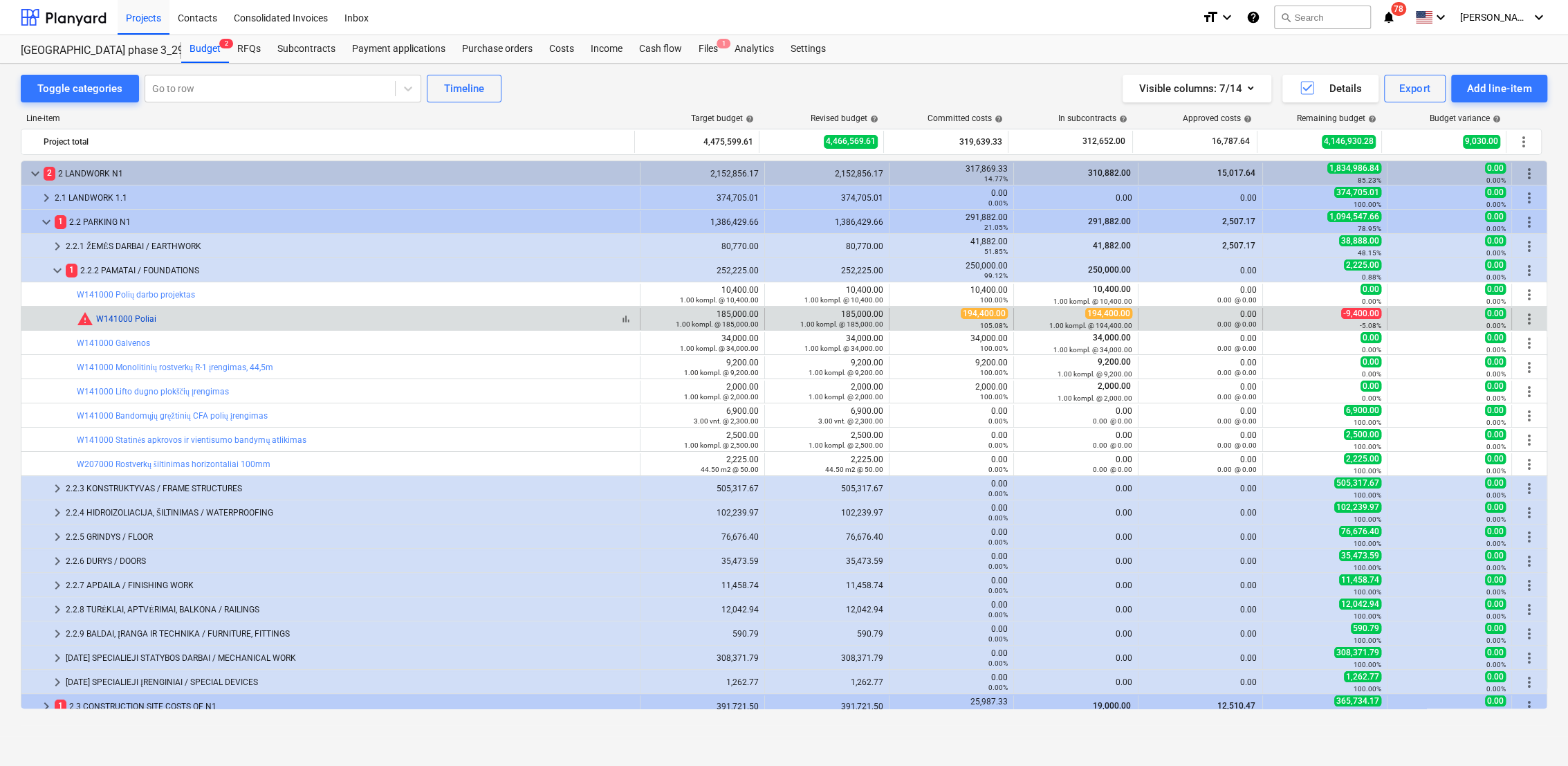
click at [141, 316] on link "W141000 Poliai" at bounding box center [127, 318] width 61 height 10
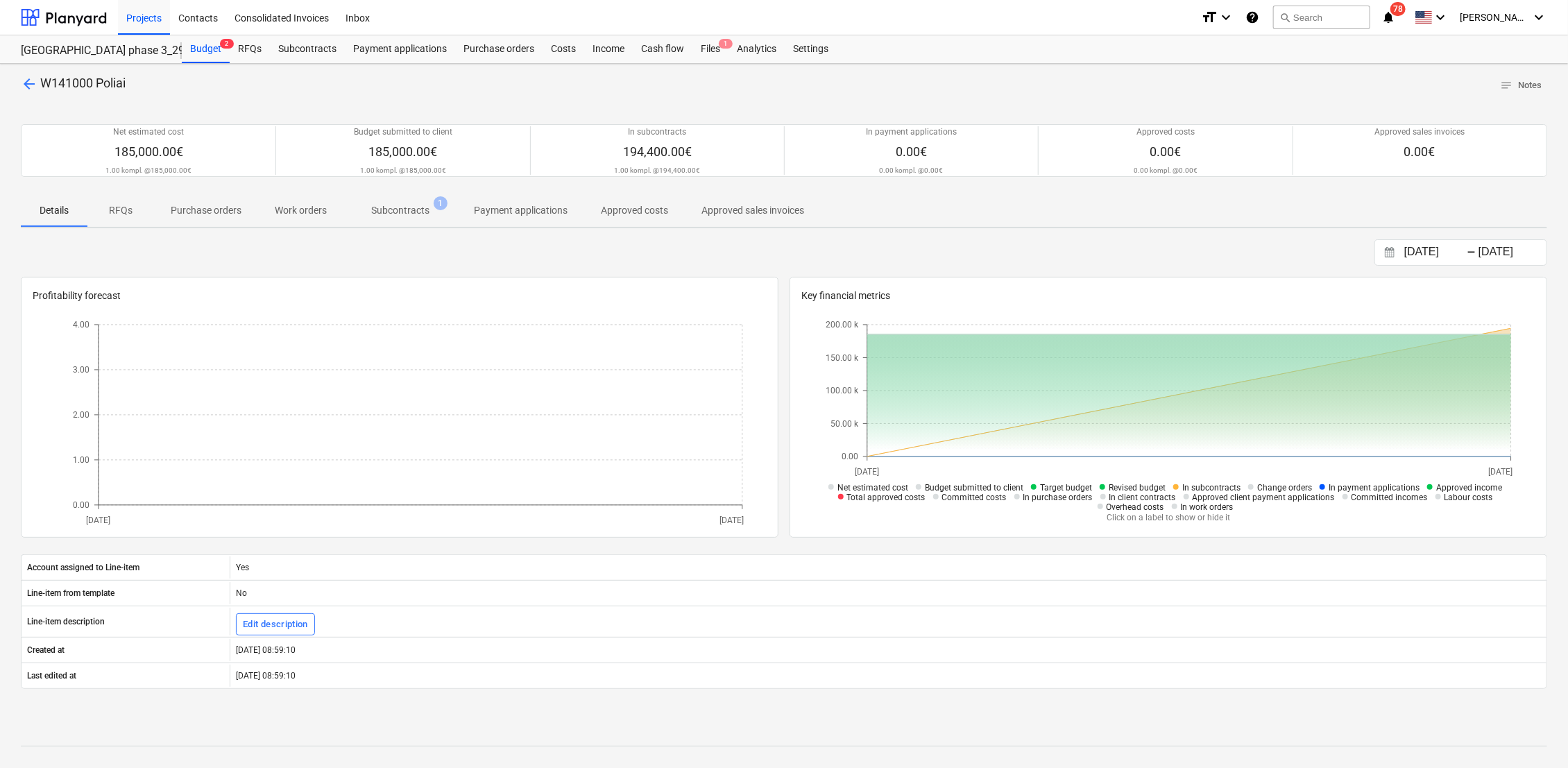
click at [396, 215] on p "Subcontracts" at bounding box center [400, 211] width 58 height 15
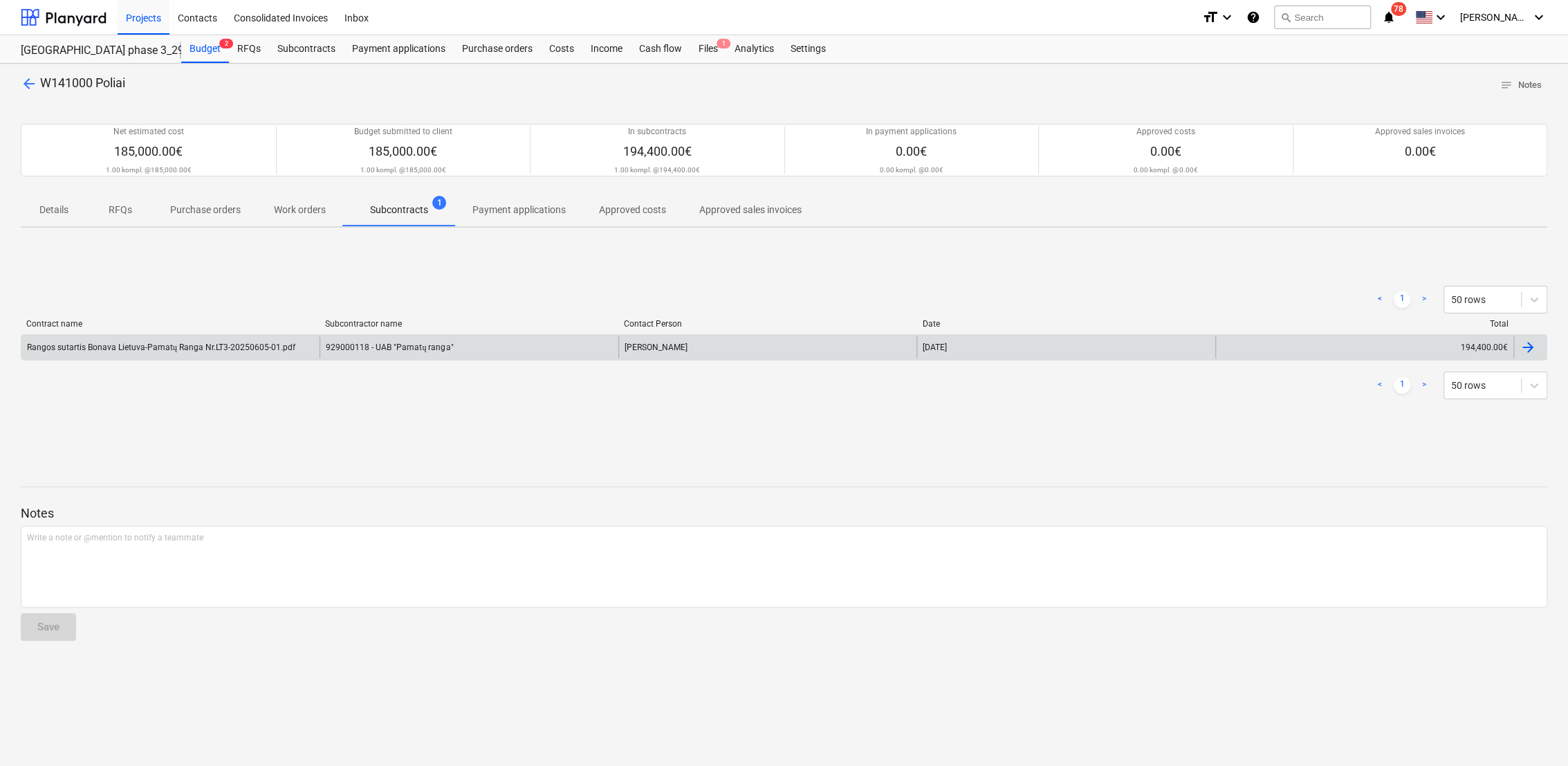
click at [426, 348] on div "929000118 - UAB "Pamatų ranga"" at bounding box center [468, 348] width 298 height 22
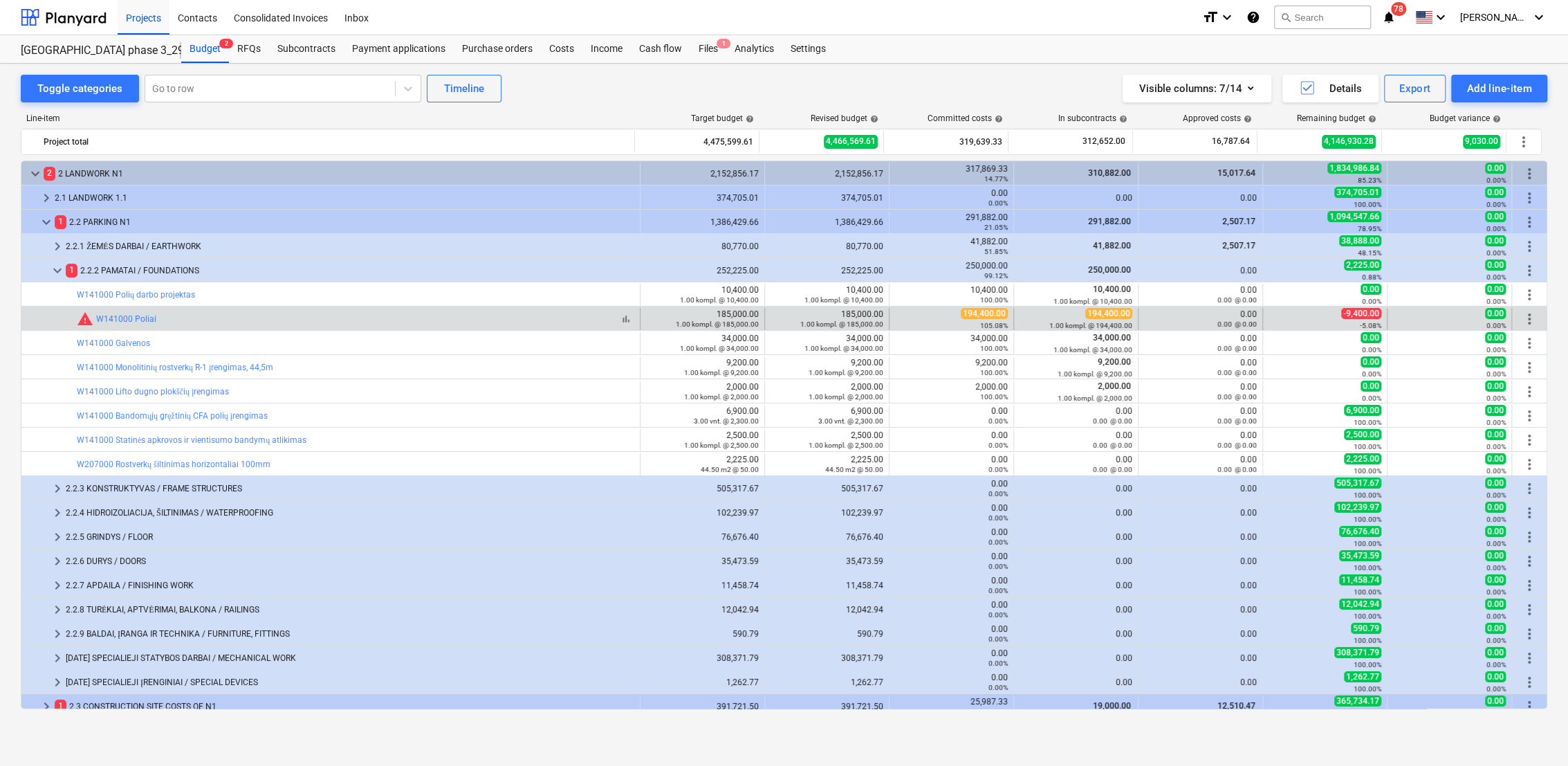
click at [230, 319] on div "bar_chart warning W141000 Poliai" at bounding box center [356, 319] width 558 height 17
click at [145, 318] on link "W141000 Poliai" at bounding box center [127, 318] width 61 height 10
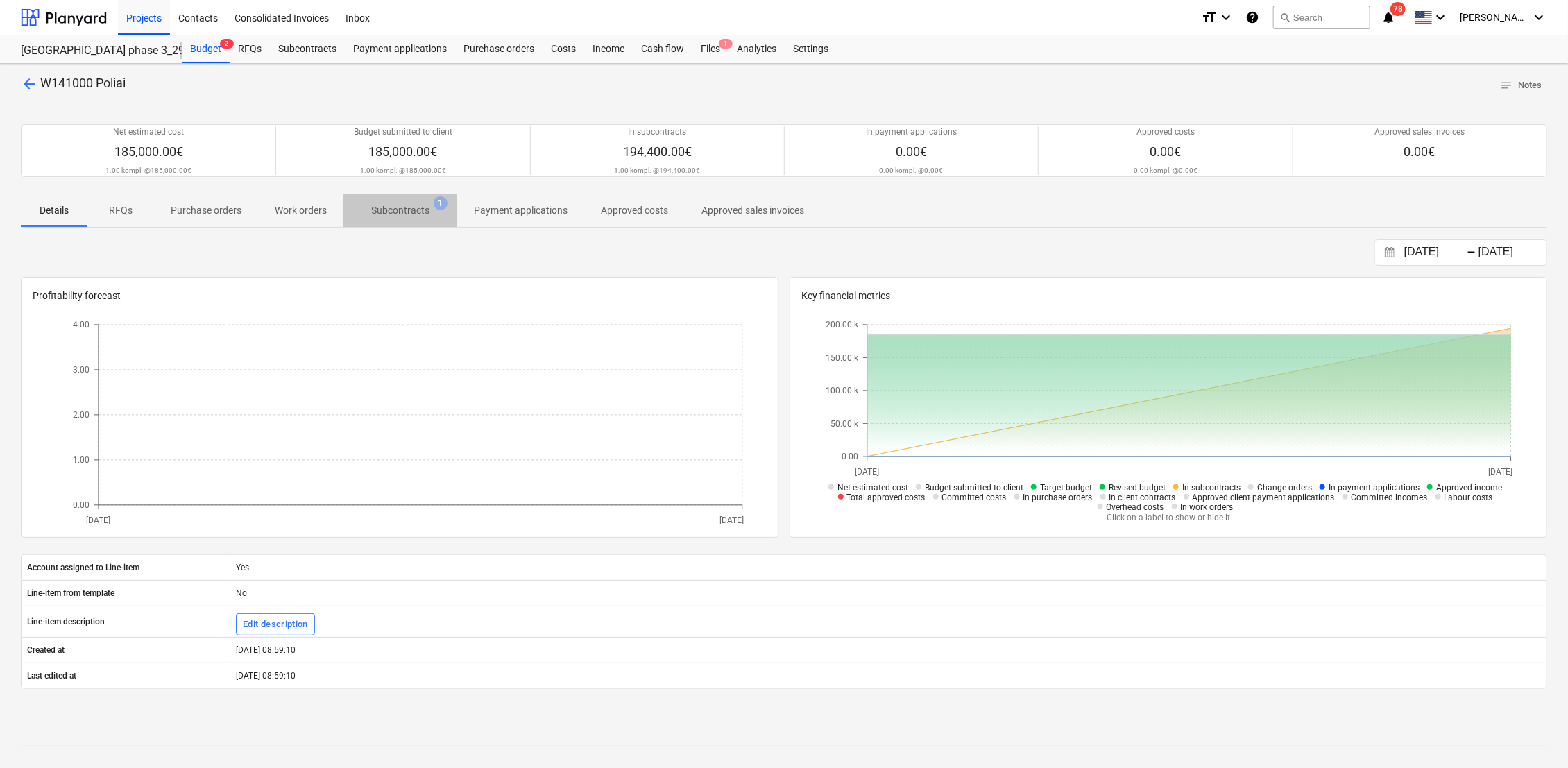
click at [394, 212] on p "Subcontracts" at bounding box center [400, 211] width 58 height 15
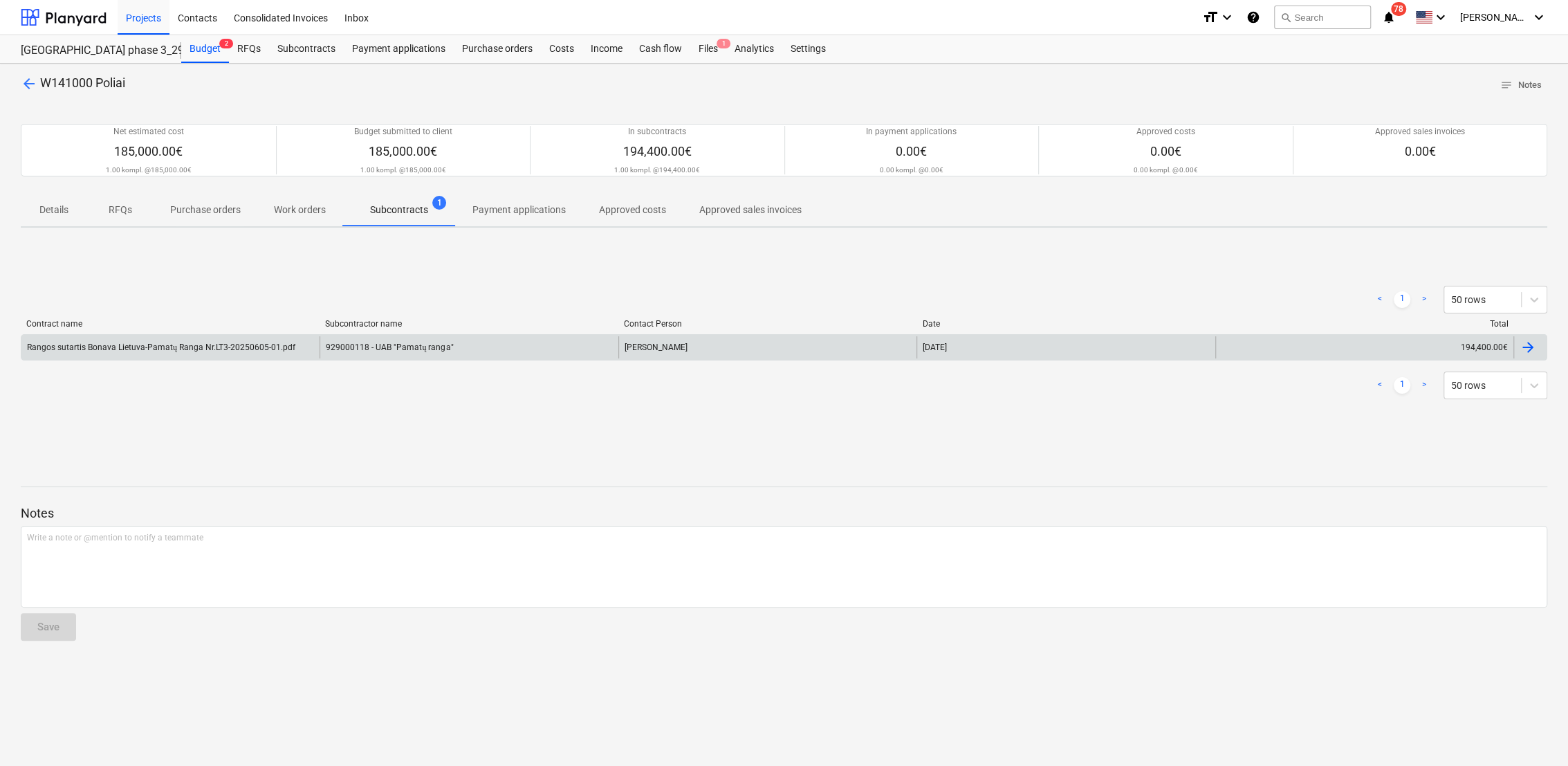
click at [379, 345] on div "929000118 - UAB "Pamatų ranga"" at bounding box center [468, 348] width 298 height 22
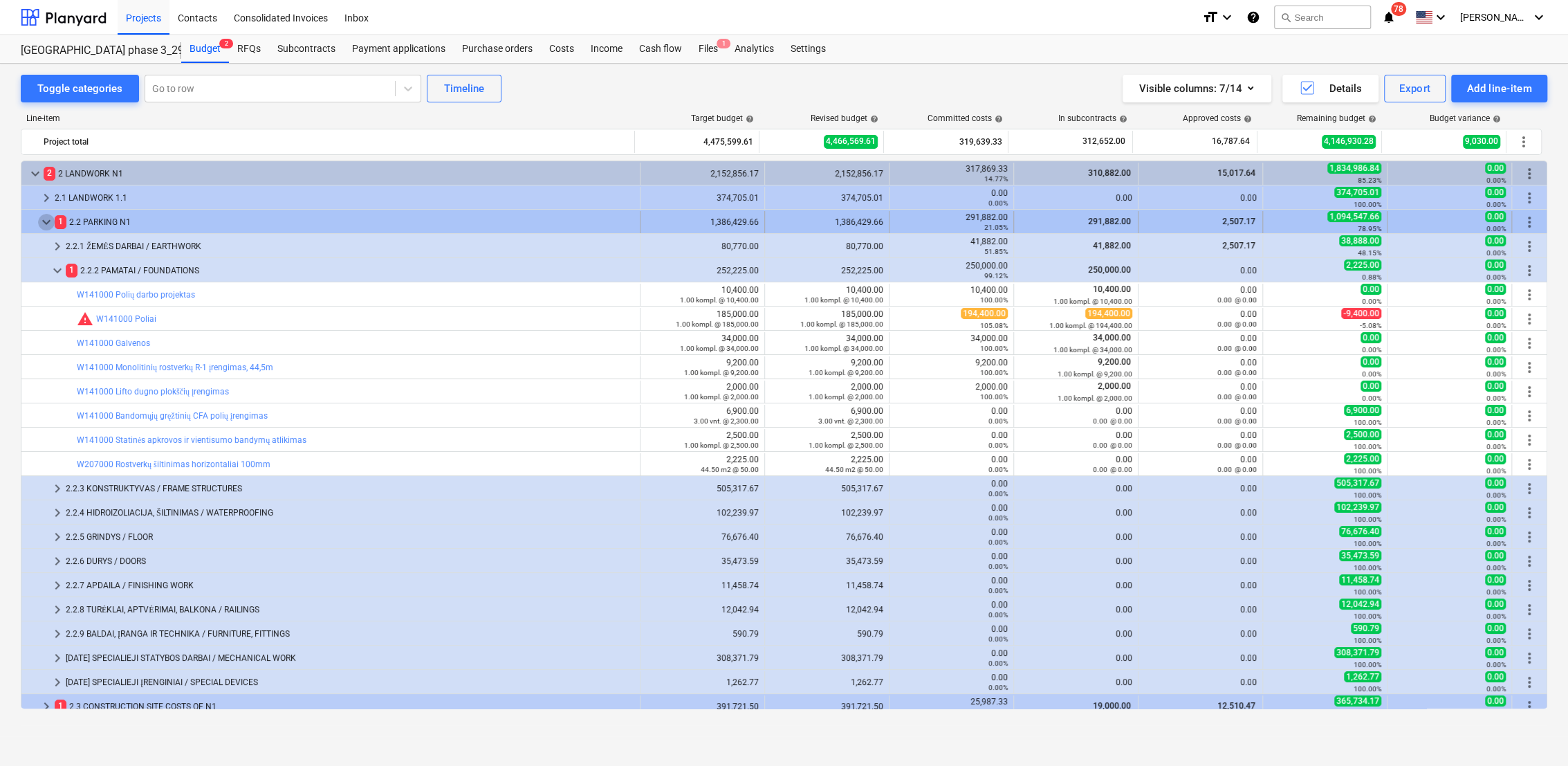
click at [46, 217] on span "keyboard_arrow_down" at bounding box center [46, 222] width 17 height 17
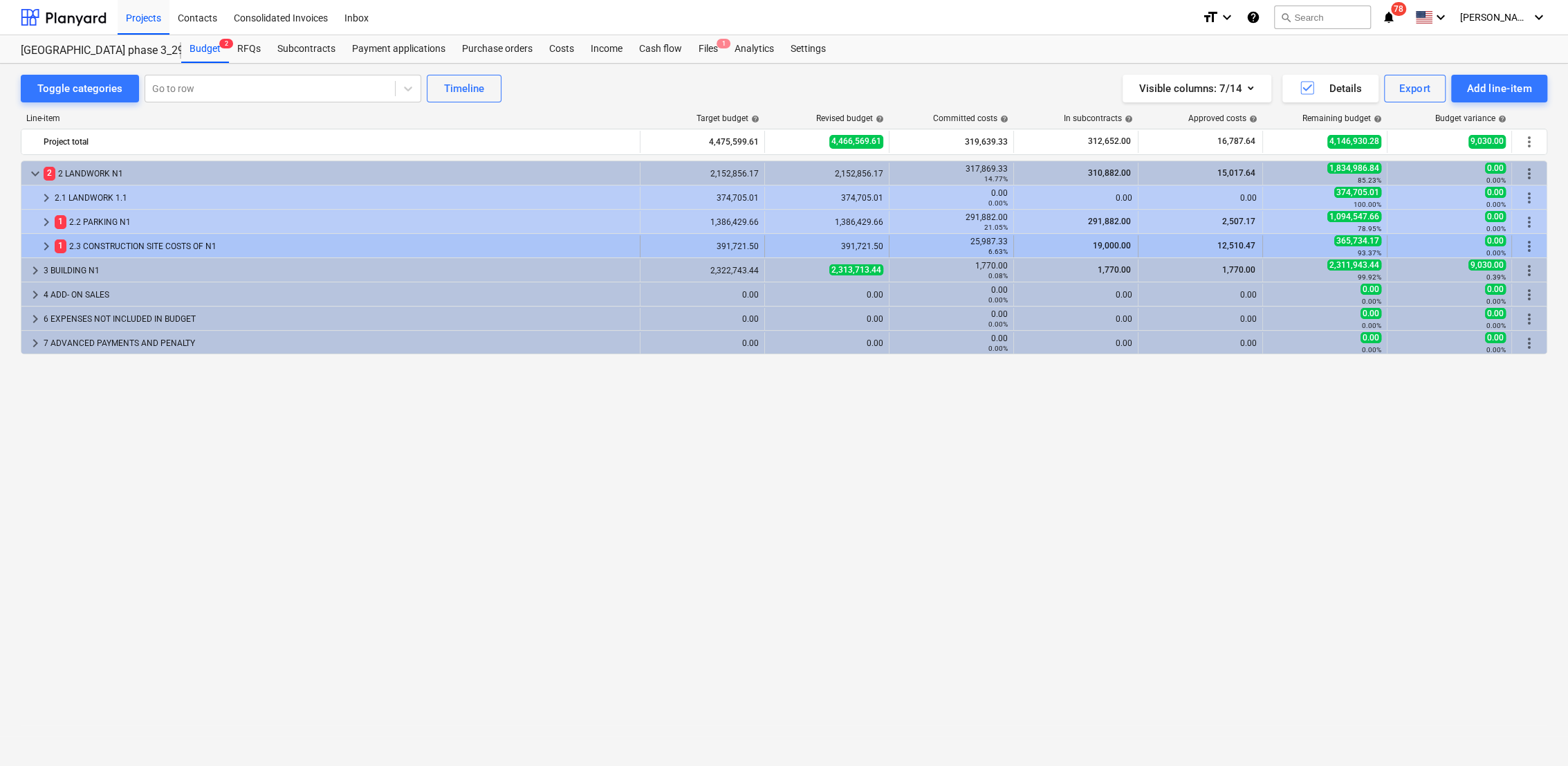
click at [38, 243] on div at bounding box center [32, 246] width 11 height 22
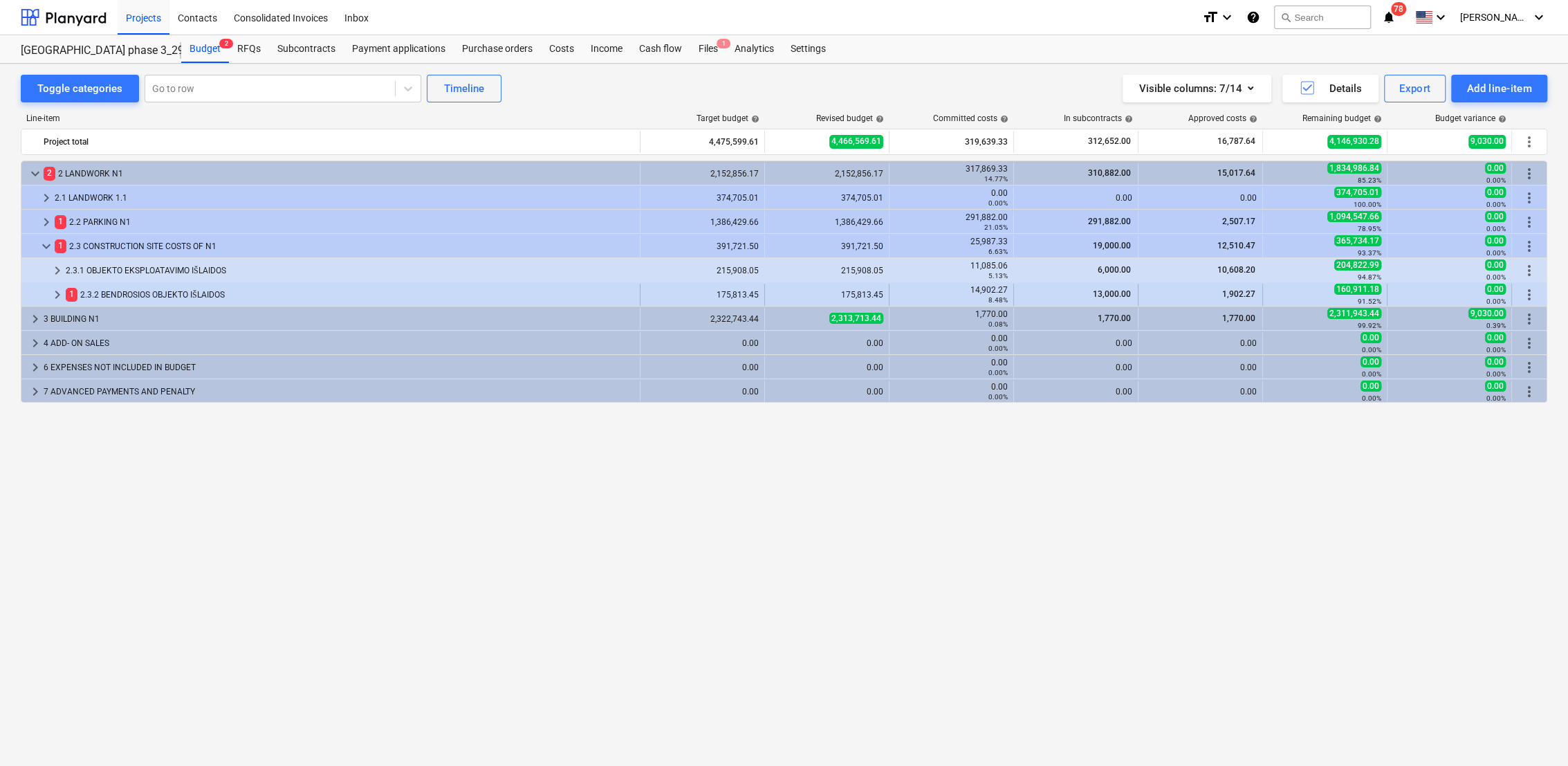
click at [55, 294] on span "keyboard_arrow_right" at bounding box center [58, 294] width 17 height 17
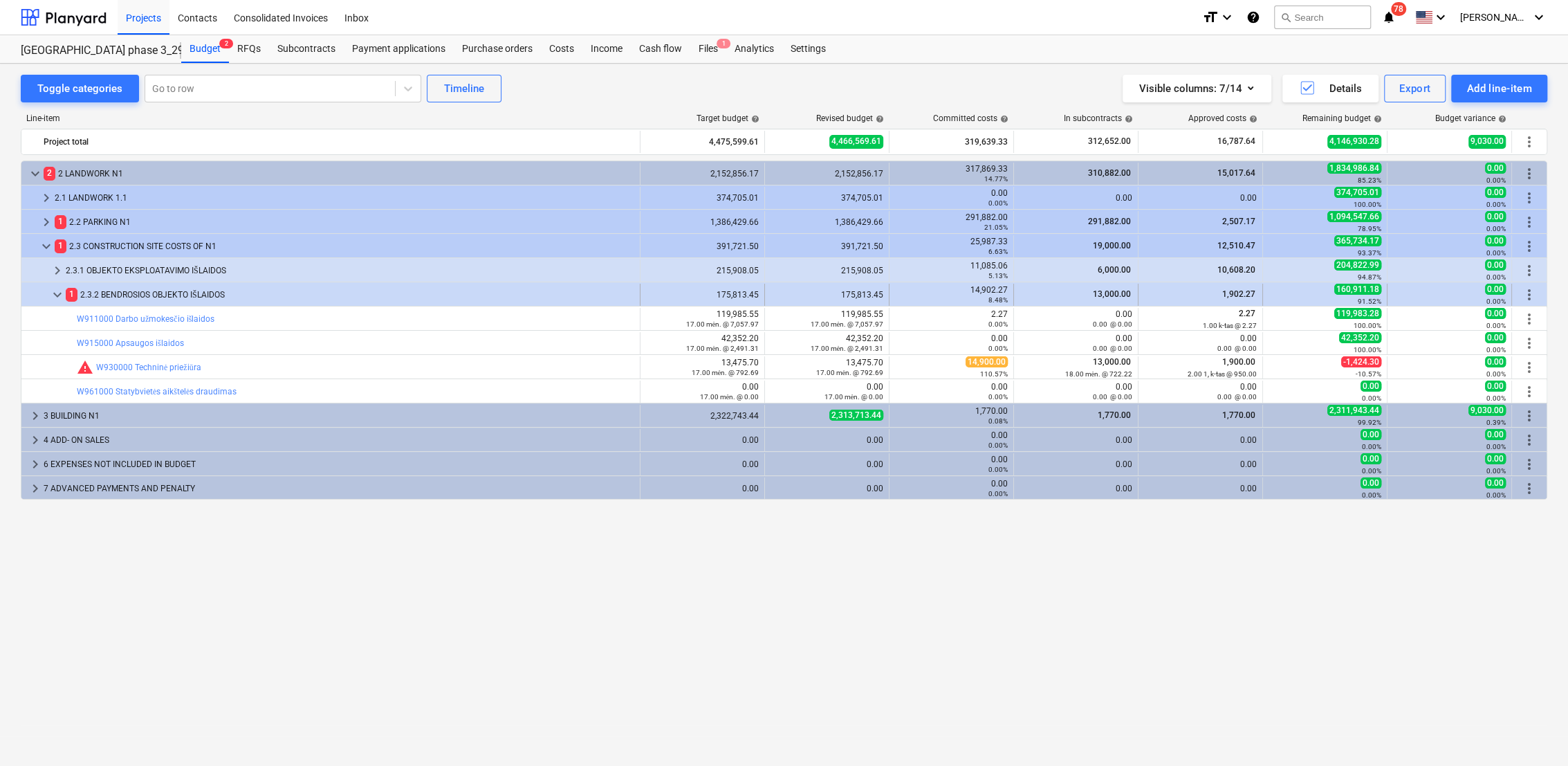
click at [52, 292] on span "keyboard_arrow_down" at bounding box center [58, 294] width 17 height 17
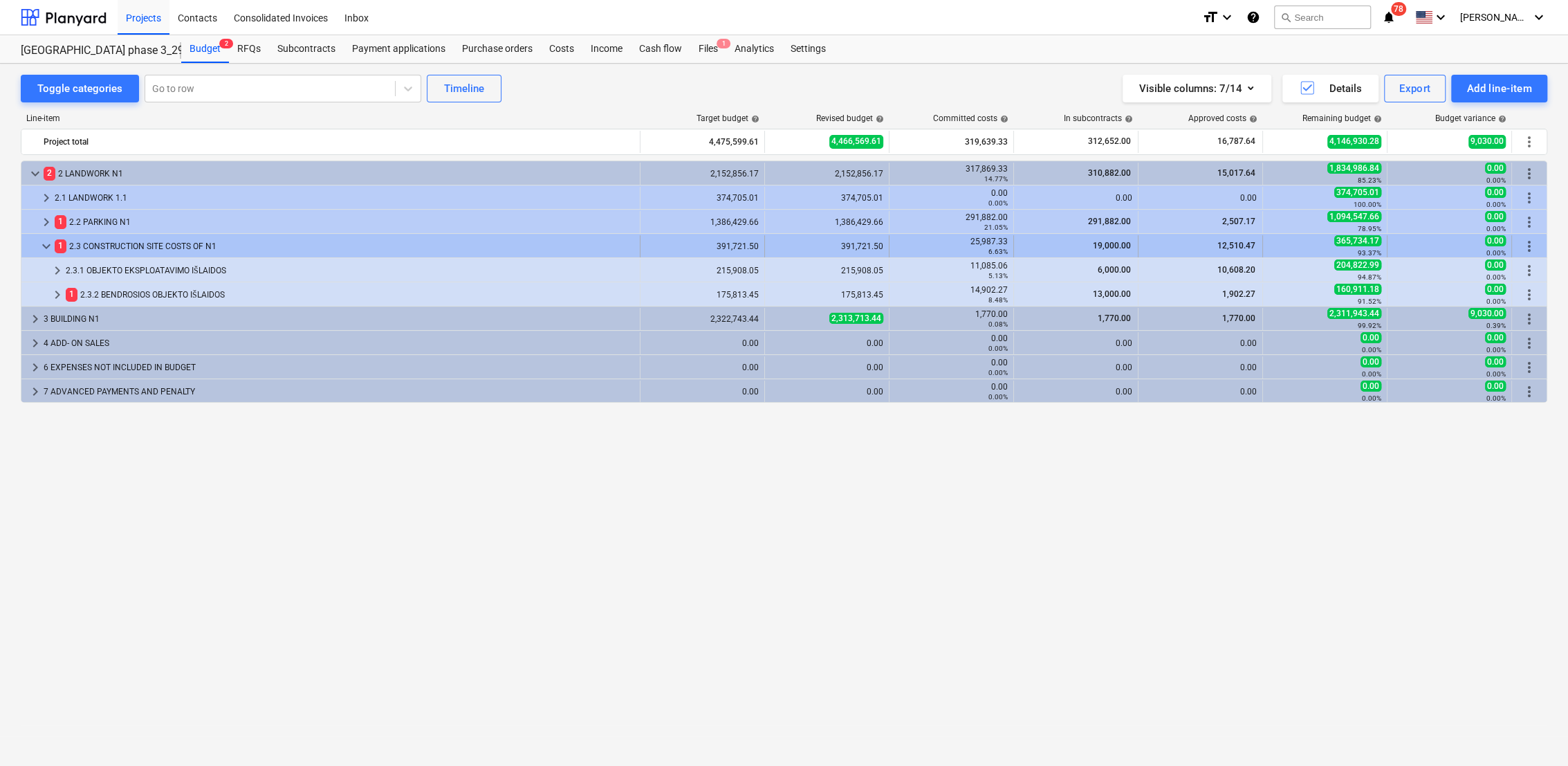
click at [42, 246] on span "keyboard_arrow_down" at bounding box center [46, 246] width 17 height 17
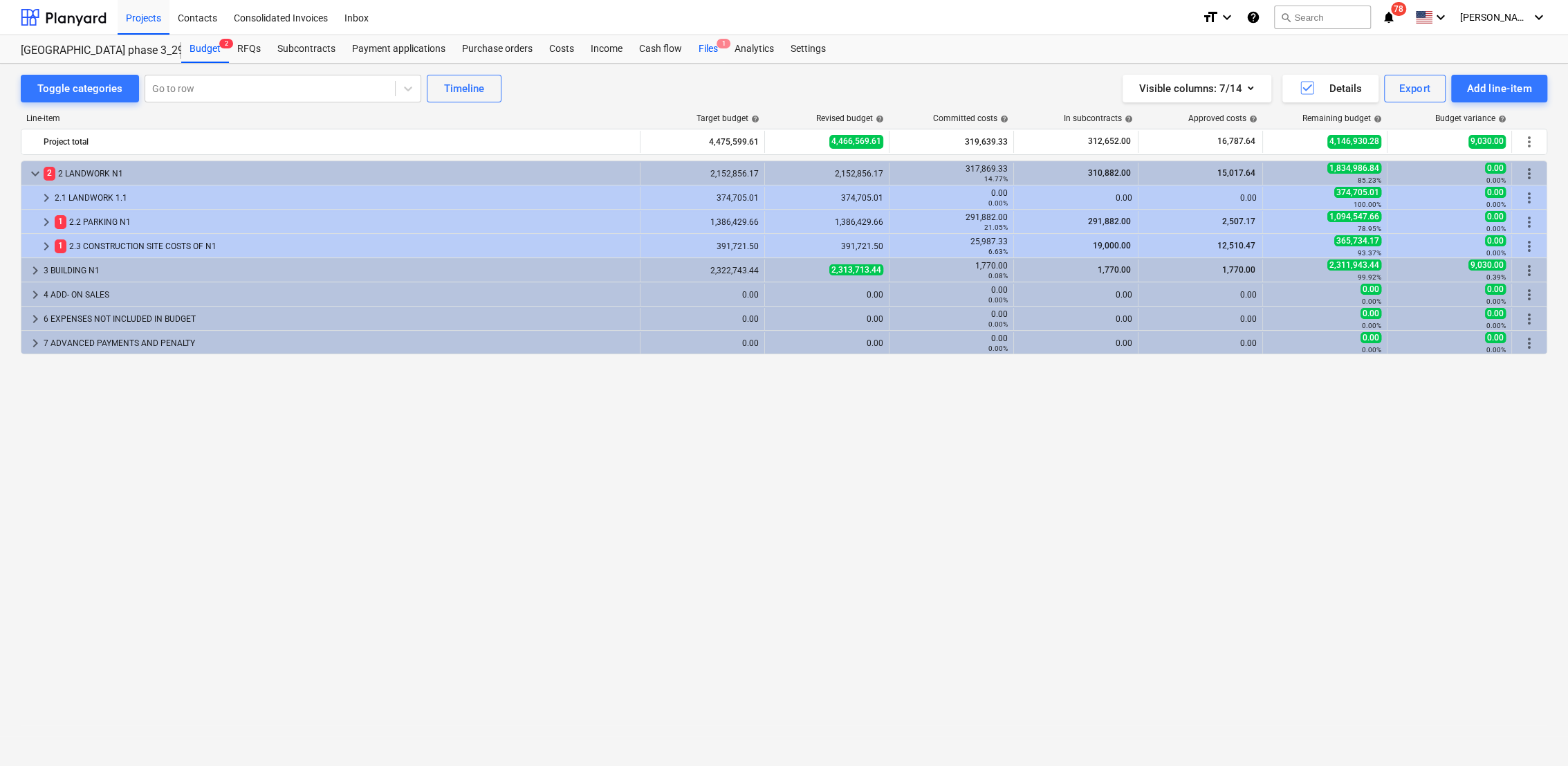
click at [707, 47] on div "Files 1" at bounding box center [708, 49] width 36 height 28
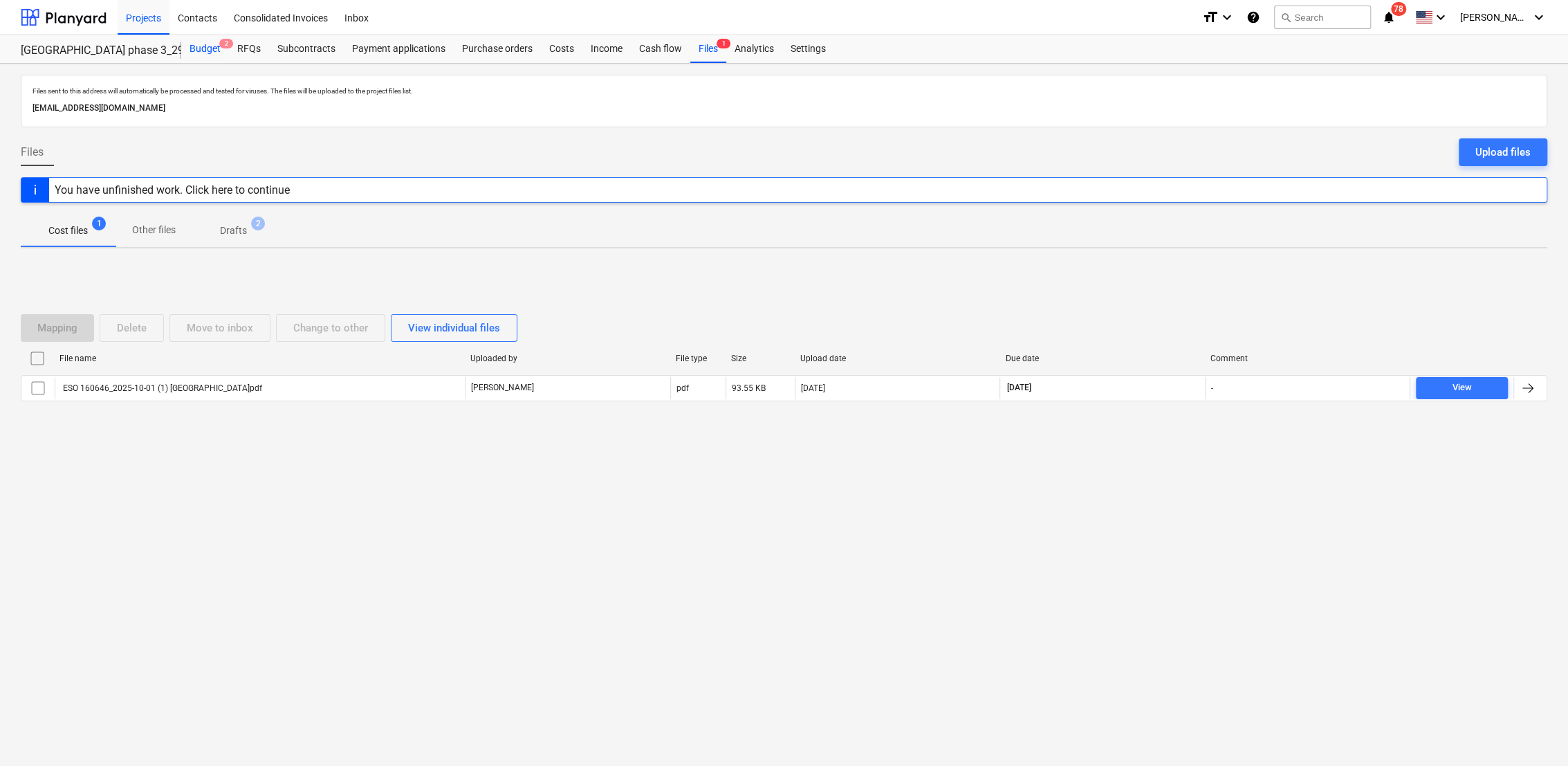
click at [216, 52] on div "Budget 2" at bounding box center [205, 49] width 48 height 28
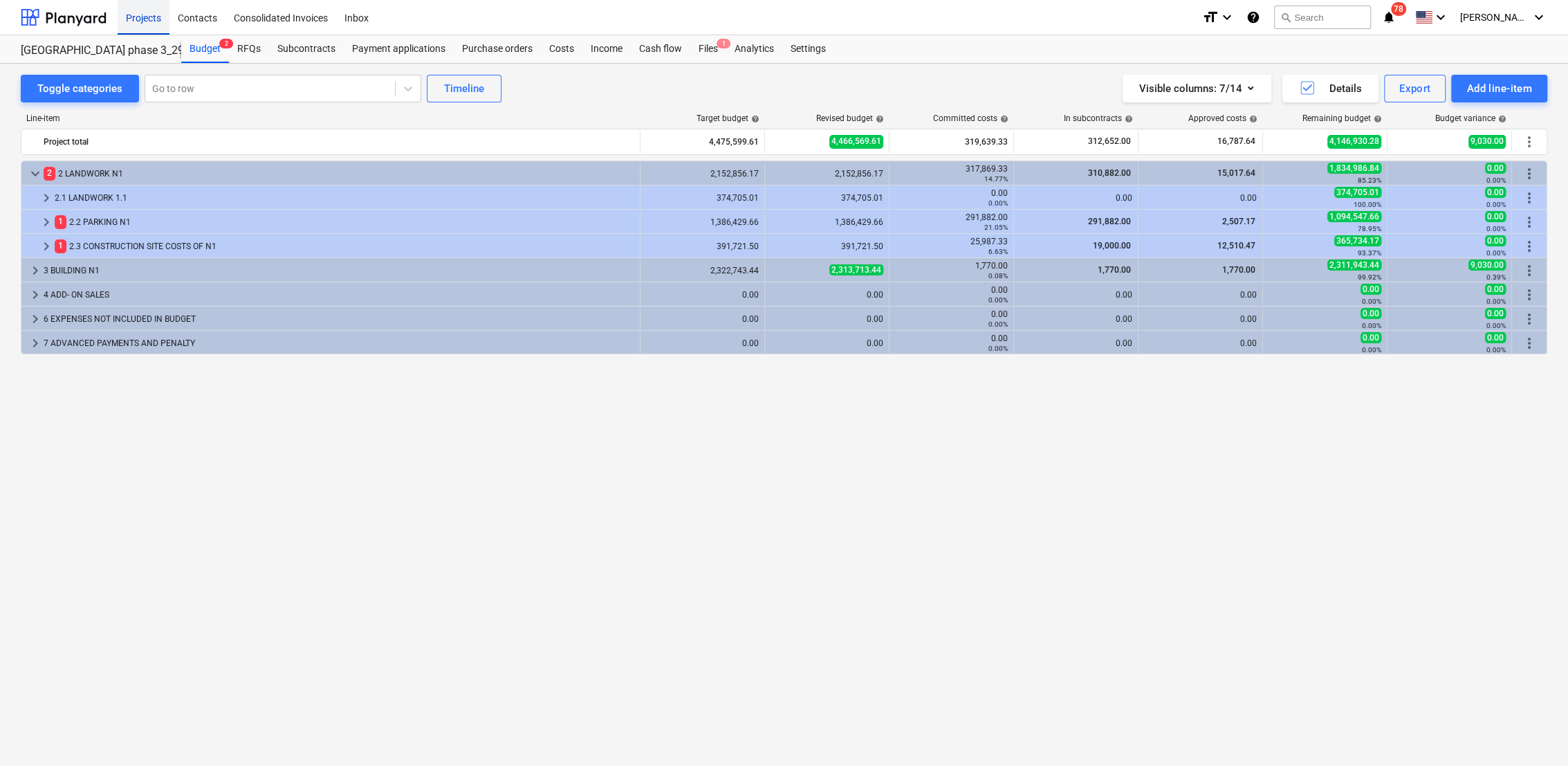
click at [153, 22] on div "Projects" at bounding box center [143, 17] width 52 height 35
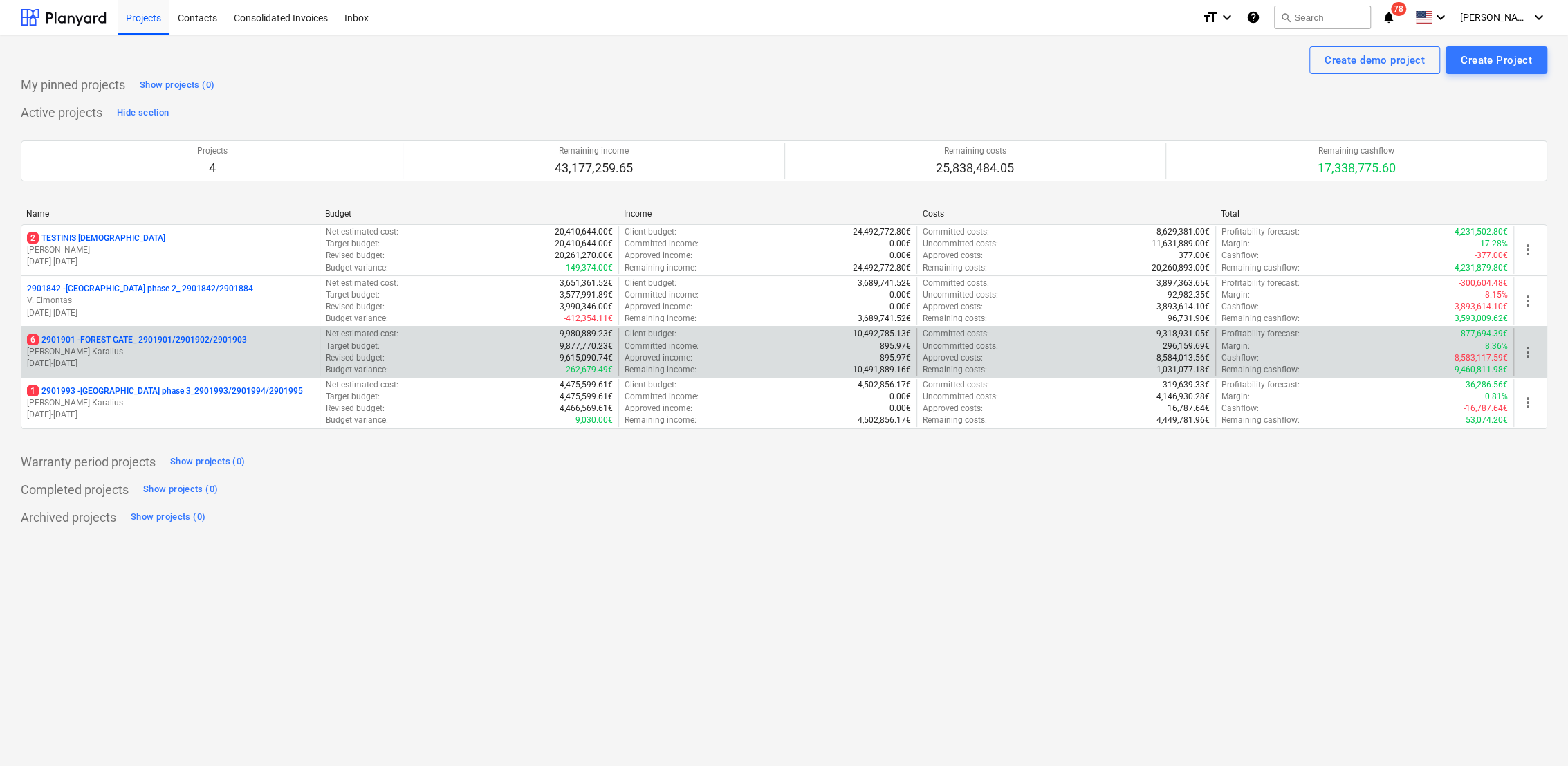
click at [146, 356] on p "[PERSON_NAME] Karalius" at bounding box center [170, 351] width 287 height 12
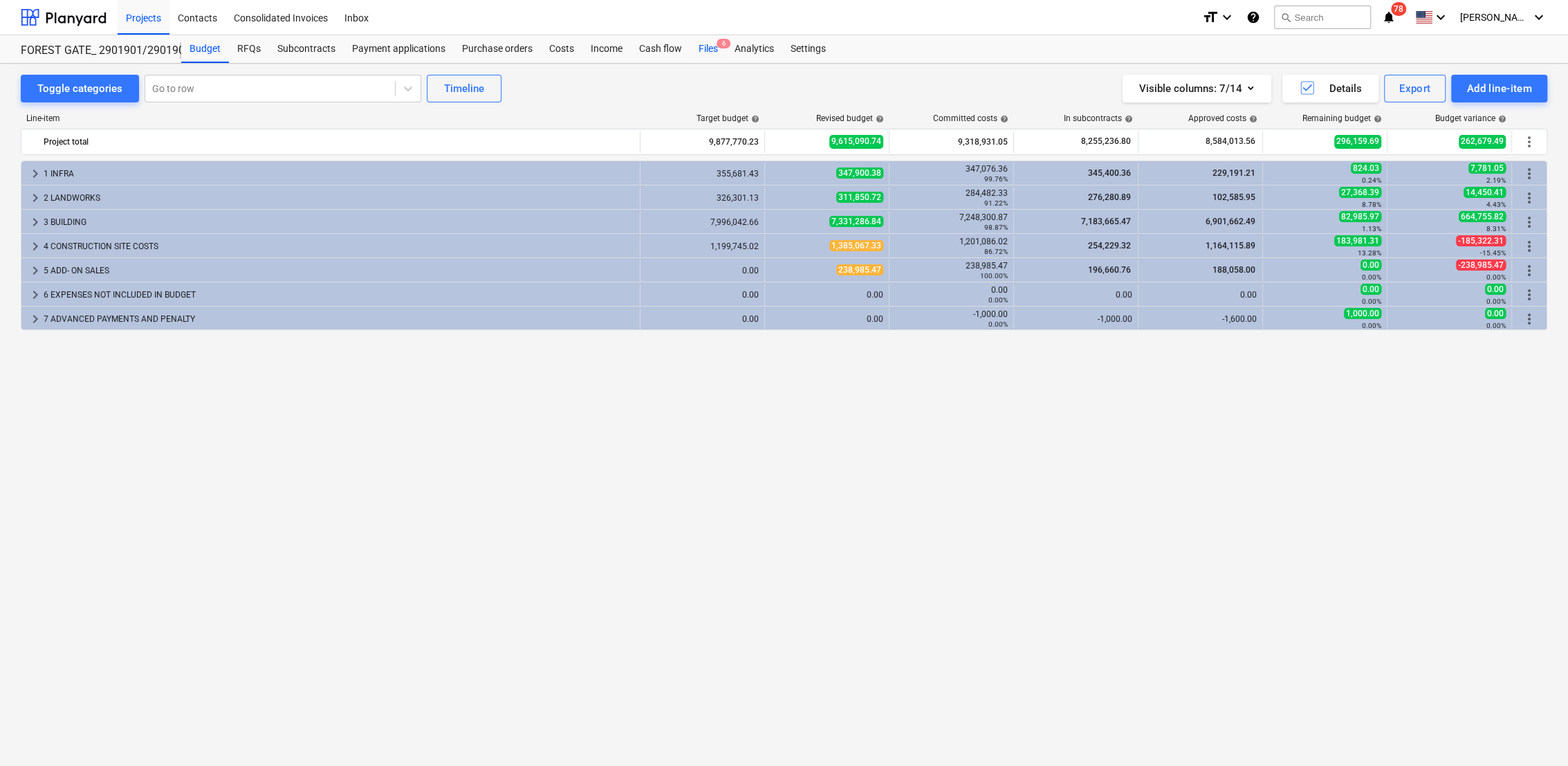
click at [710, 43] on div "Files 6" at bounding box center [708, 49] width 36 height 28
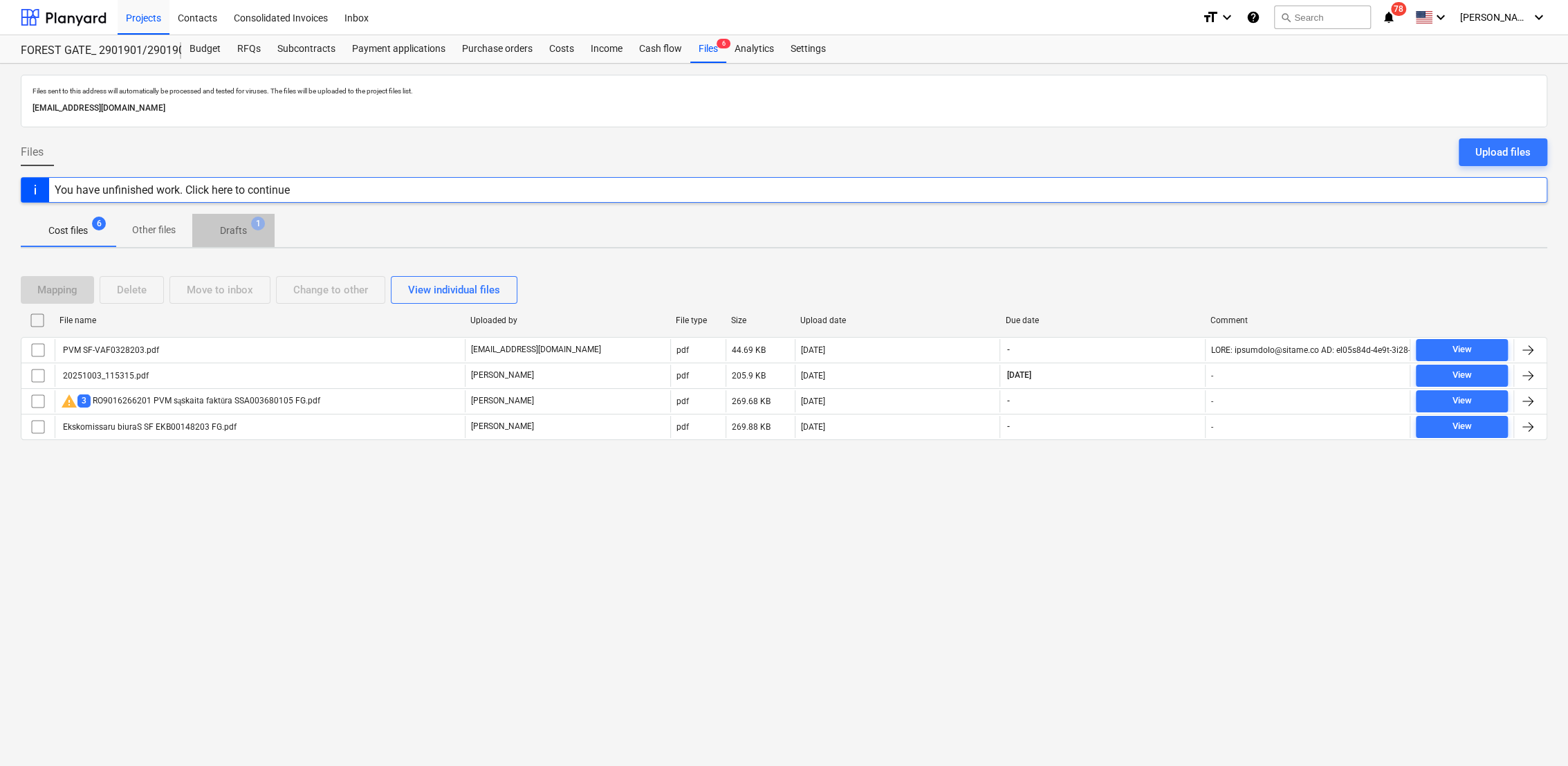
click at [226, 232] on p "Drafts" at bounding box center [233, 231] width 27 height 15
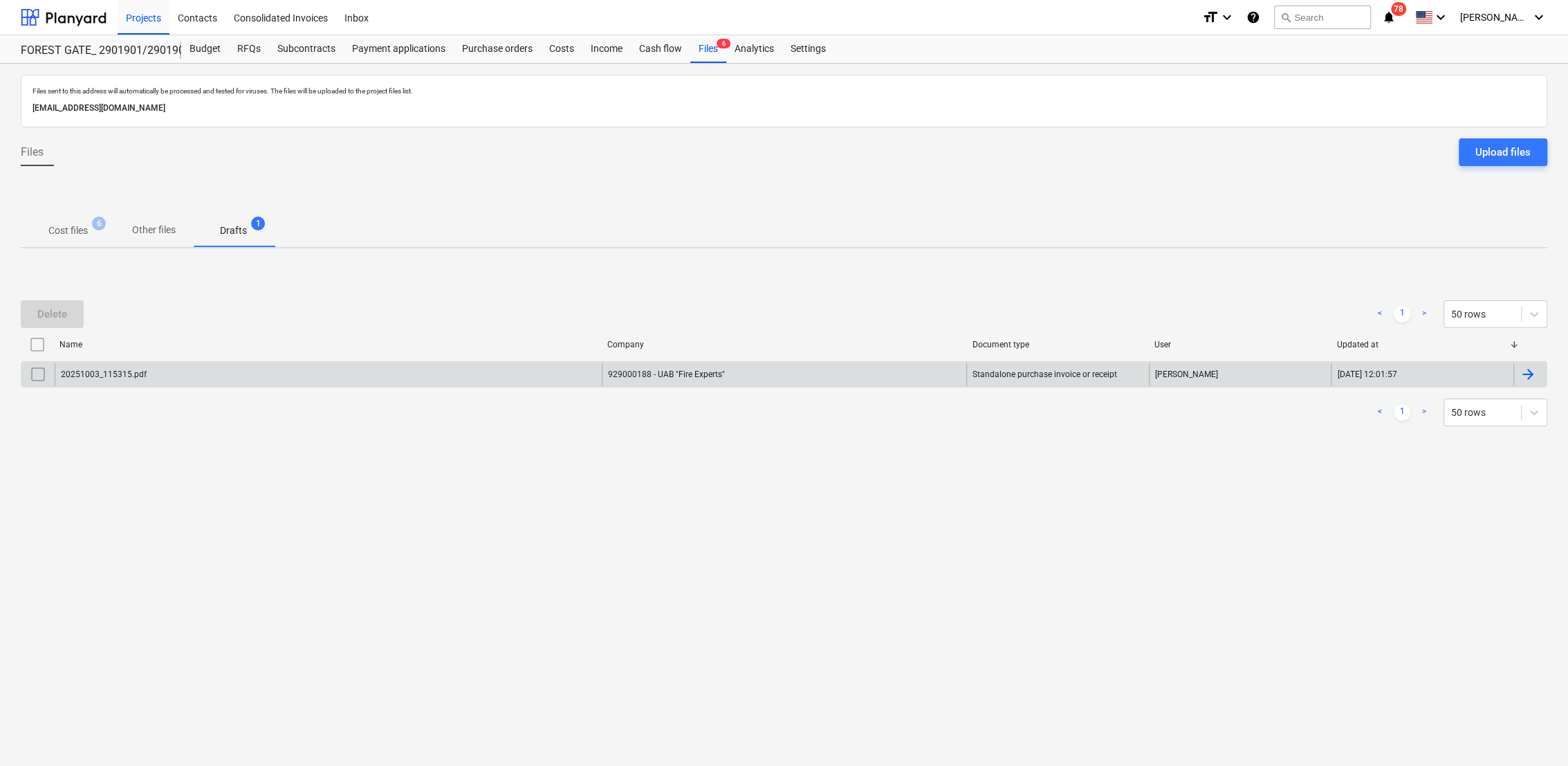
click at [1538, 374] on div at bounding box center [1529, 374] width 33 height 22
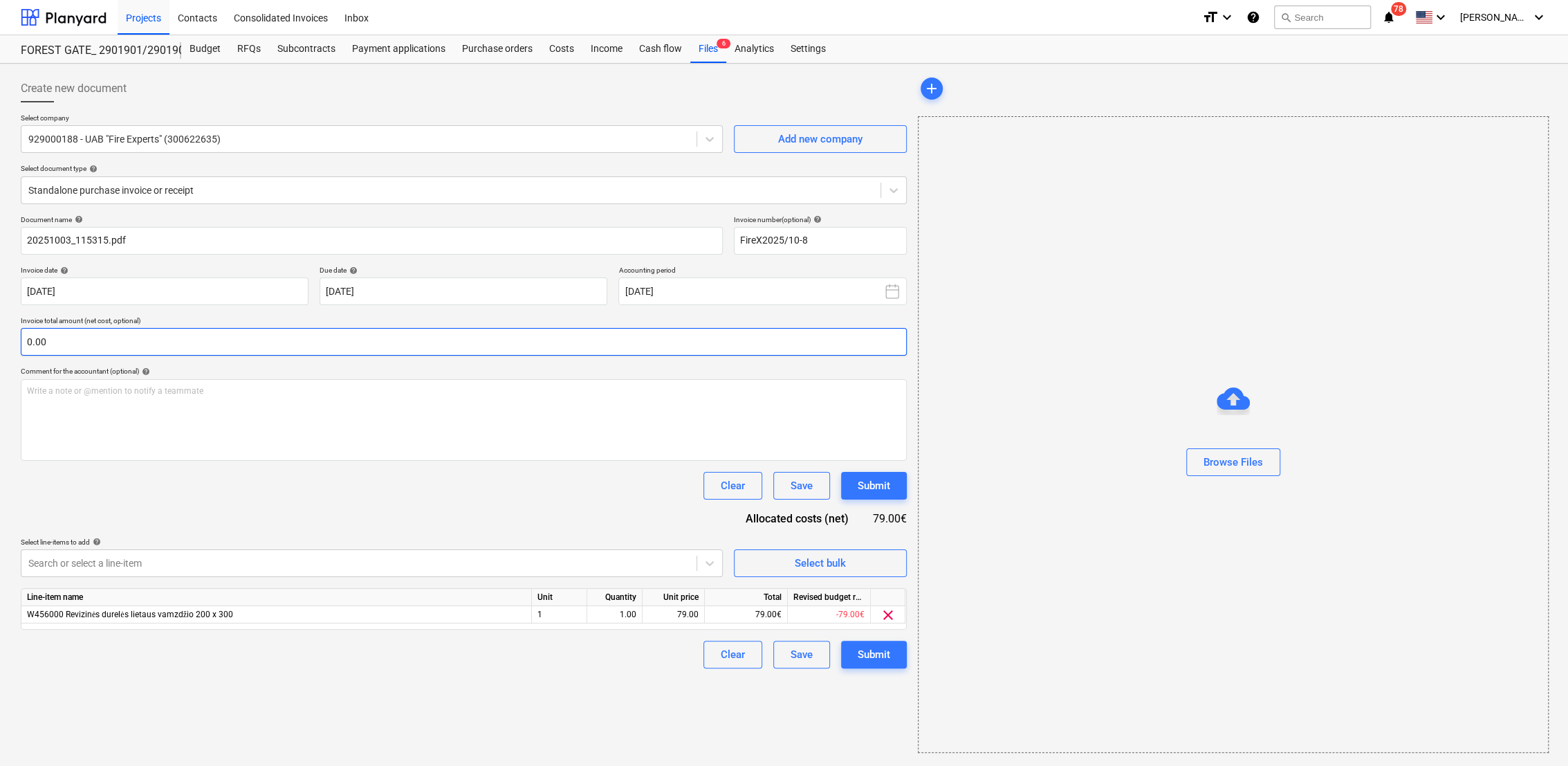
type input "FireX2025/10-8"
click at [195, 332] on input "text" at bounding box center [462, 341] width 883 height 28
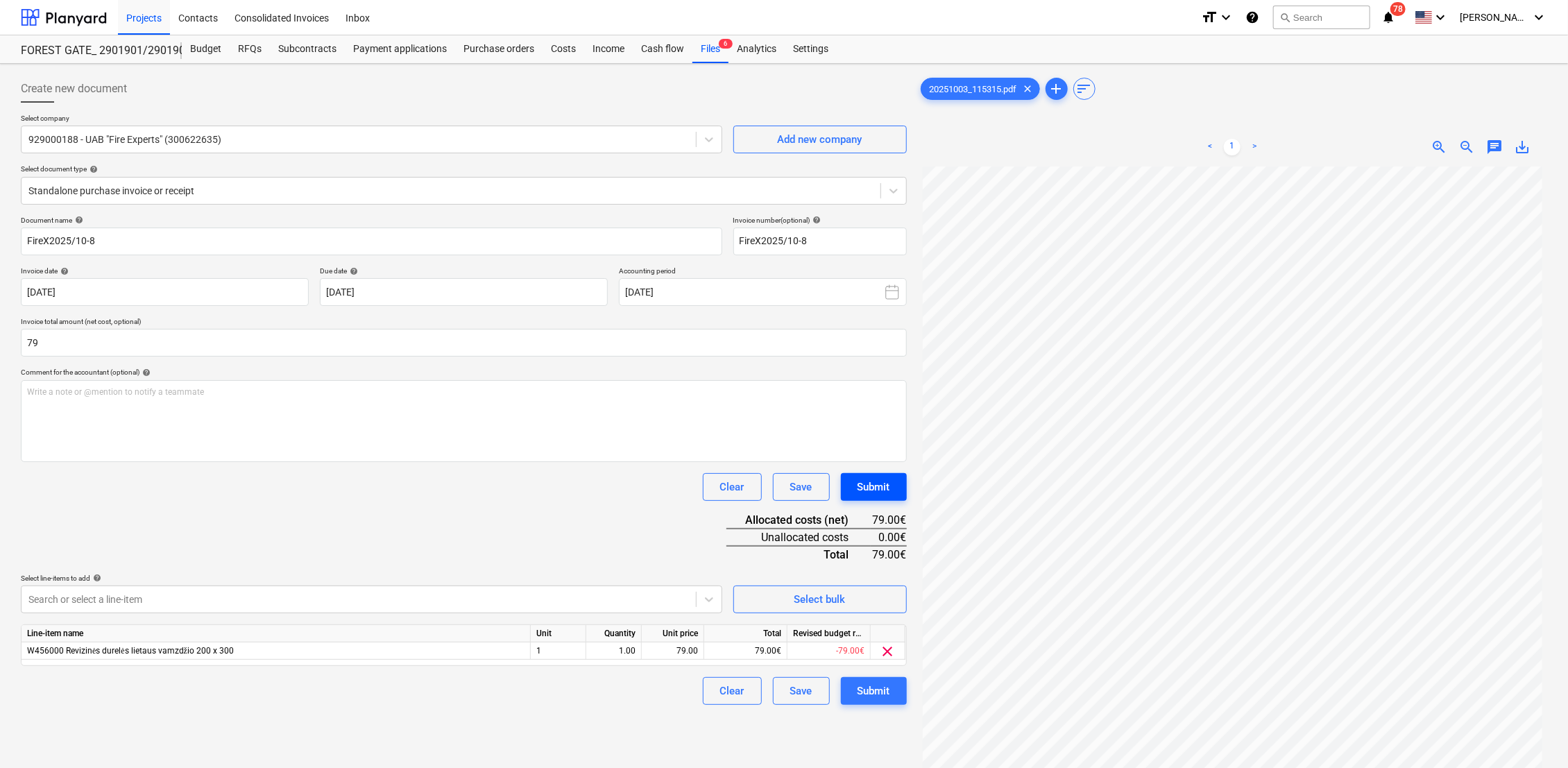
type input "79.00"
click at [876, 496] on button "Submit" at bounding box center [874, 487] width 66 height 28
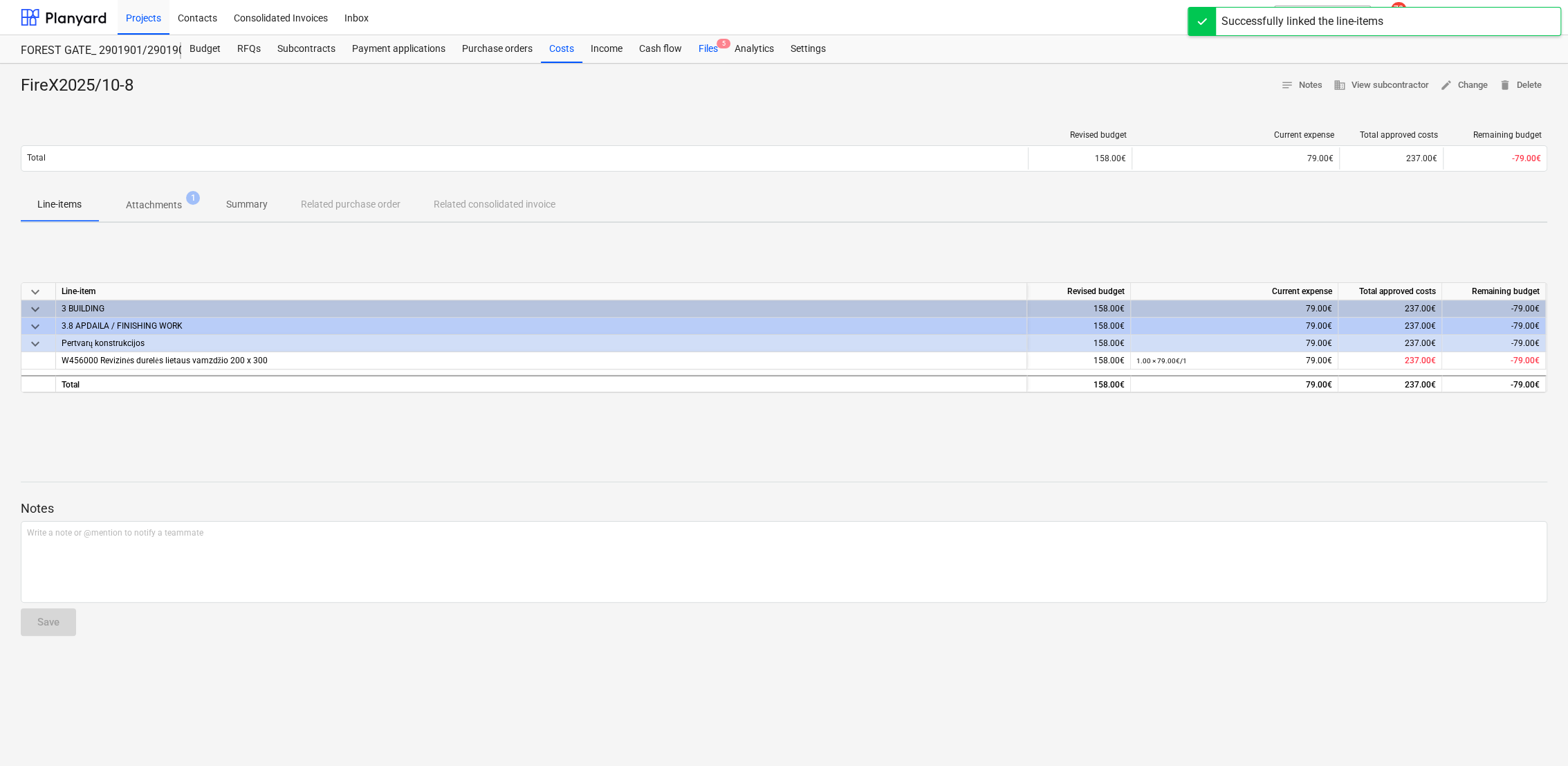
click at [704, 45] on div "Files 5" at bounding box center [708, 49] width 36 height 28
